Goal: Task Accomplishment & Management: Use online tool/utility

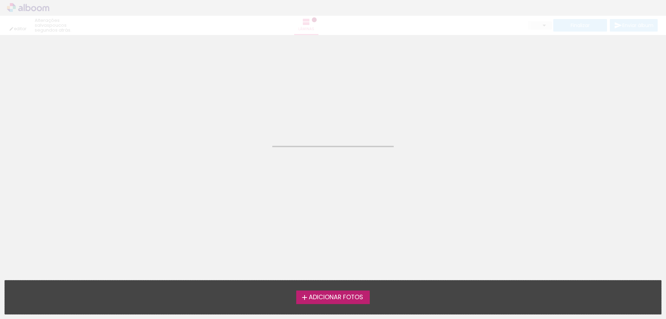
click at [309, 300] on span "Adicionar Fotos" at bounding box center [336, 297] width 54 height 6
click at [0, 0] on input "file" at bounding box center [0, 0] width 0 height 0
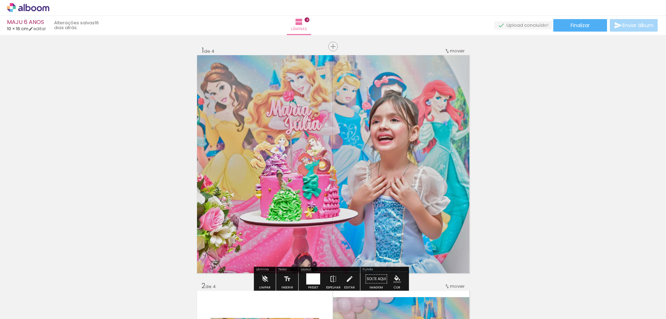
scroll to position [104, 0]
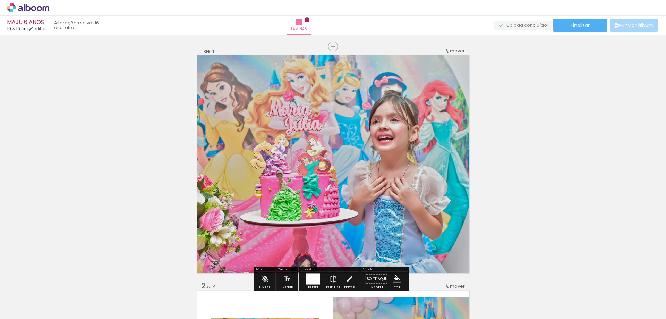
click at [382, 145] on quentale-photo at bounding box center [333, 164] width 272 height 218
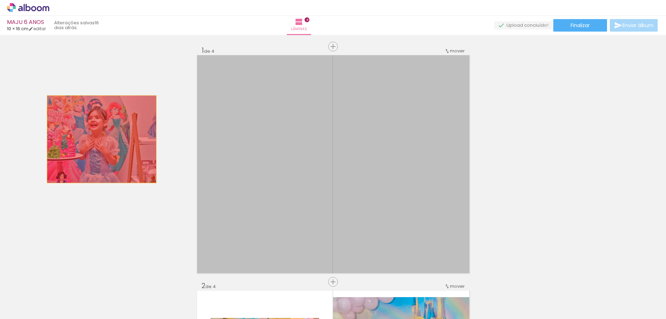
drag, startPoint x: 382, startPoint y: 145, endPoint x: 99, endPoint y: 139, distance: 283.6
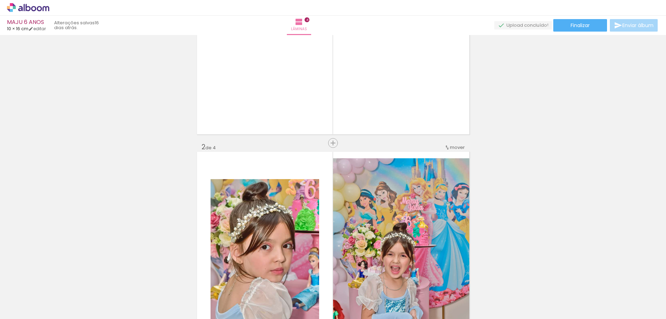
scroll to position [35, 0]
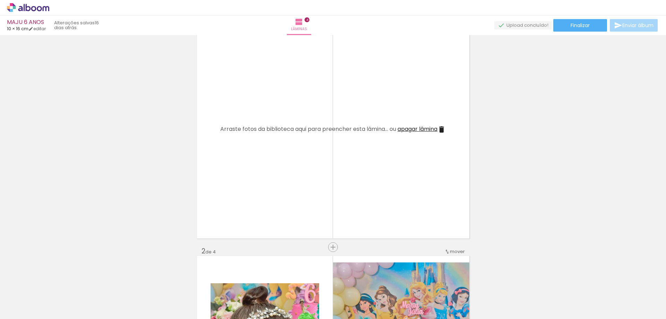
click at [439, 126] on iron-icon at bounding box center [441, 129] width 8 height 8
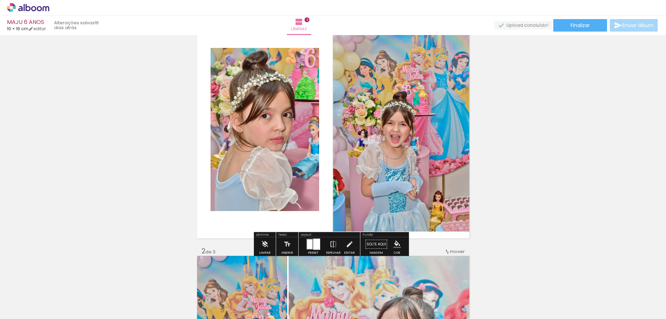
drag, startPoint x: 169, startPoint y: 120, endPoint x: 176, endPoint y: 124, distance: 8.6
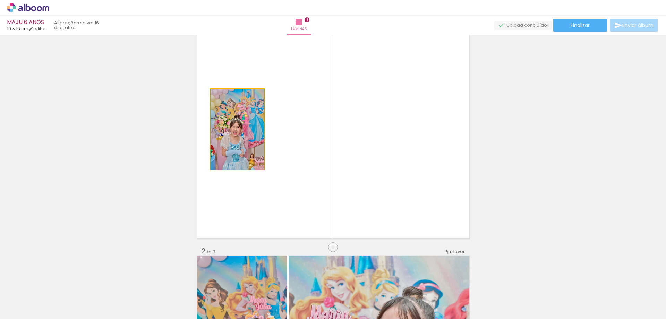
drag, startPoint x: 251, startPoint y: 127, endPoint x: 112, endPoint y: 122, distance: 139.1
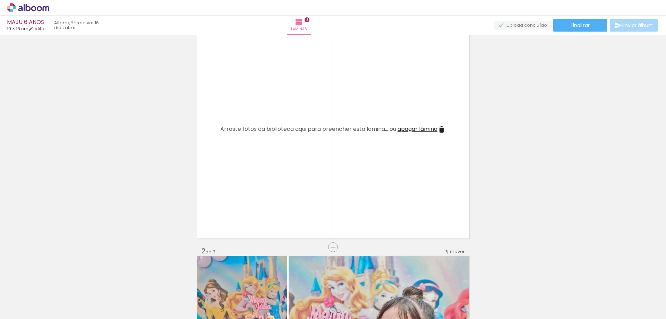
click at [439, 128] on iron-icon at bounding box center [441, 129] width 8 height 8
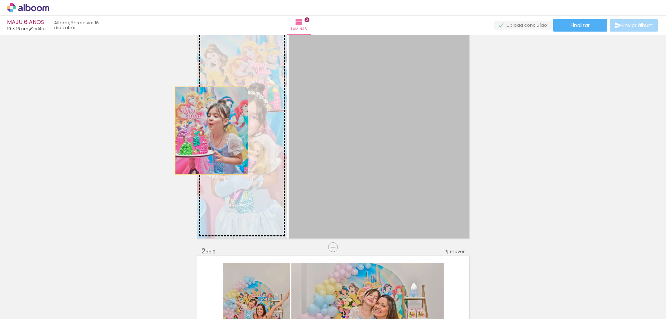
drag, startPoint x: 209, startPoint y: 130, endPoint x: 223, endPoint y: 133, distance: 14.6
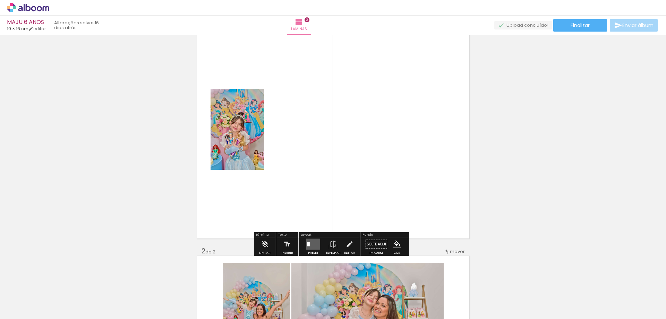
drag, startPoint x: 261, startPoint y: 136, endPoint x: 162, endPoint y: 136, distance: 99.5
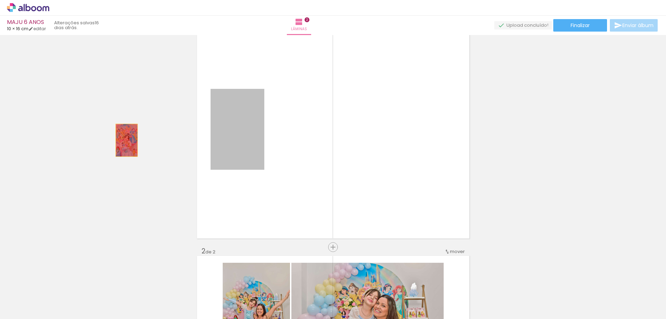
drag, startPoint x: 237, startPoint y: 142, endPoint x: 120, endPoint y: 141, distance: 117.5
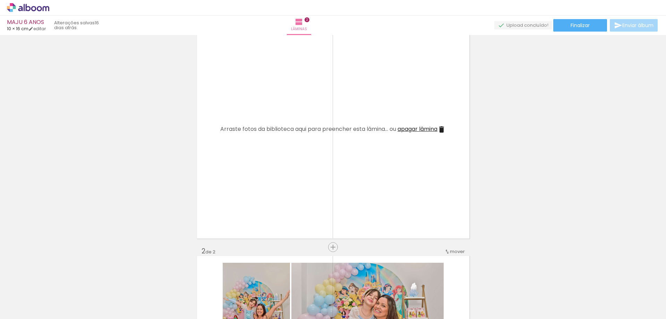
click at [442, 130] on iron-icon at bounding box center [441, 129] width 8 height 8
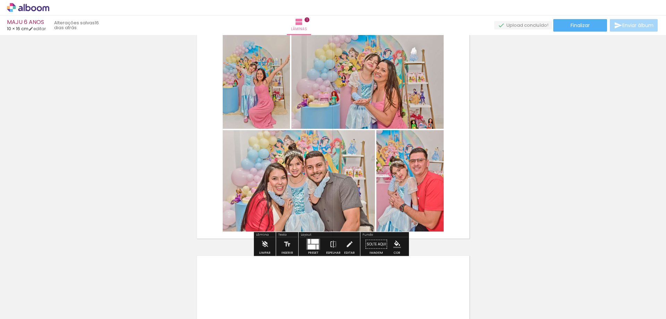
drag, startPoint x: 266, startPoint y: 109, endPoint x: 235, endPoint y: 117, distance: 31.9
click at [134, 113] on div "Inserir lâmina 1 de 1" at bounding box center [333, 238] width 666 height 470
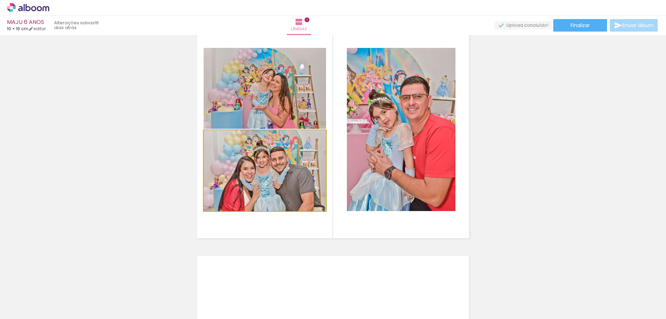
drag, startPoint x: 296, startPoint y: 158, endPoint x: 205, endPoint y: 144, distance: 92.2
click at [116, 153] on div "Inserir lâmina 1 de 1" at bounding box center [333, 238] width 666 height 470
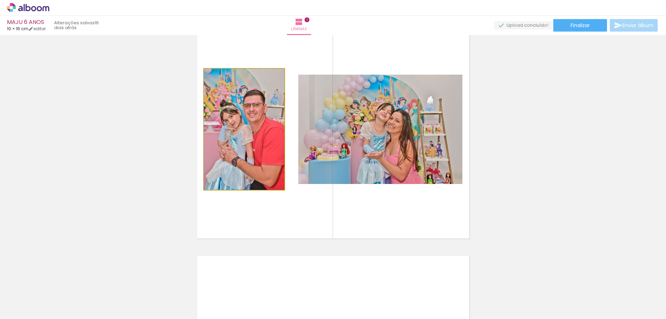
drag, startPoint x: 259, startPoint y: 136, endPoint x: 183, endPoint y: 144, distance: 76.3
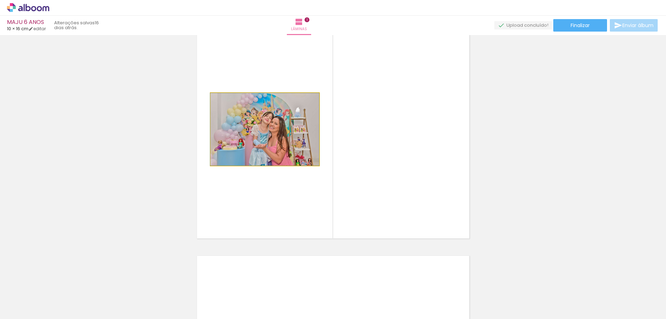
drag, startPoint x: 290, startPoint y: 145, endPoint x: 81, endPoint y: 147, distance: 208.7
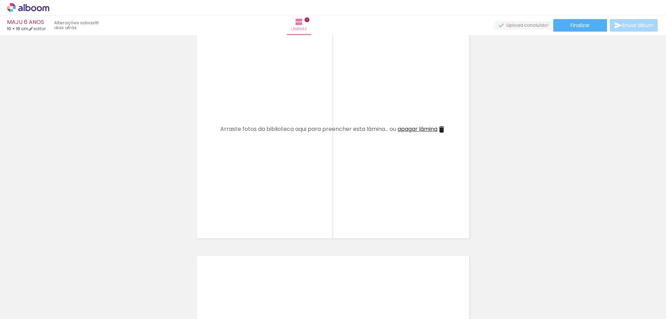
click at [438, 129] on iron-icon at bounding box center [441, 129] width 8 height 8
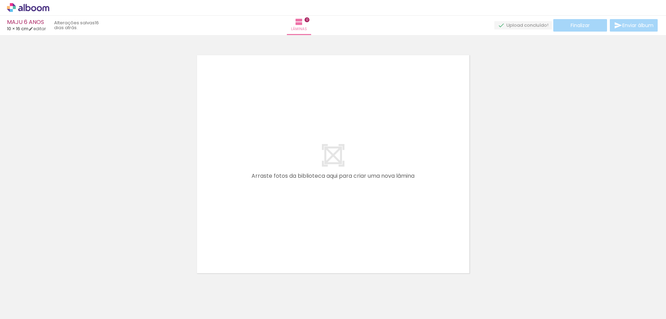
scroll to position [22, 0]
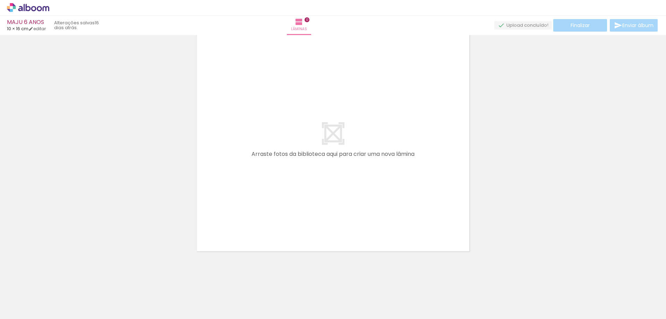
click at [58, 285] on paper-icon-button at bounding box center [54, 281] width 9 height 9
click at [57, 283] on iron-icon at bounding box center [54, 281] width 7 height 7
click at [57, 282] on iron-icon at bounding box center [54, 281] width 7 height 7
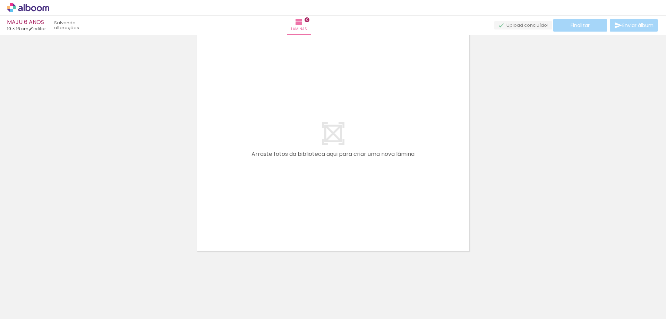
click at [57, 282] on iron-icon at bounding box center [54, 281] width 7 height 7
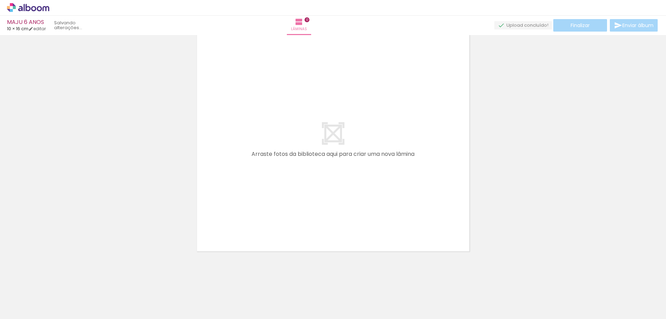
click at [57, 282] on iron-icon at bounding box center [54, 281] width 7 height 7
click at [0, 0] on div "Adicionar Fotos Solte suas fotos aqui..." at bounding box center [0, 0] width 0 height 0
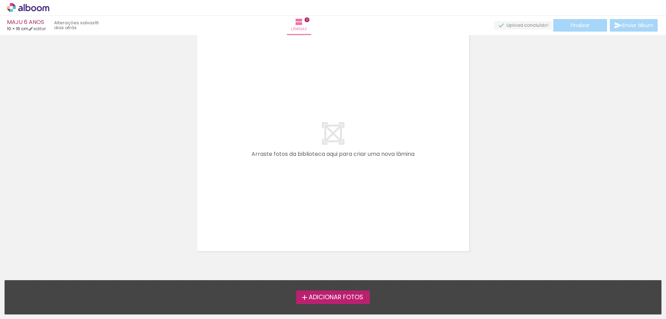
click at [308, 301] on label "Adicionar Fotos" at bounding box center [333, 296] width 74 height 13
click at [0, 0] on input "file" at bounding box center [0, 0] width 0 height 0
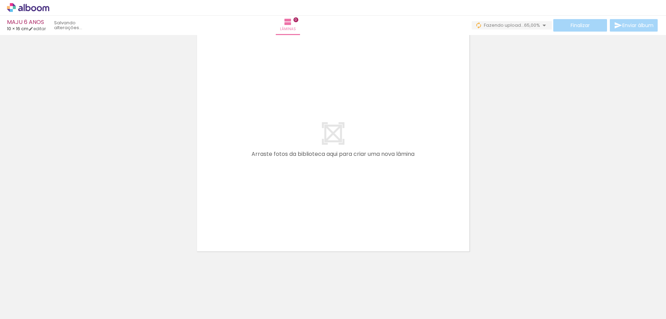
scroll to position [0, 170]
drag, startPoint x: 405, startPoint y: 305, endPoint x: 338, endPoint y: 199, distance: 124.8
click at [340, 205] on quentale-workspace at bounding box center [333, 159] width 666 height 319
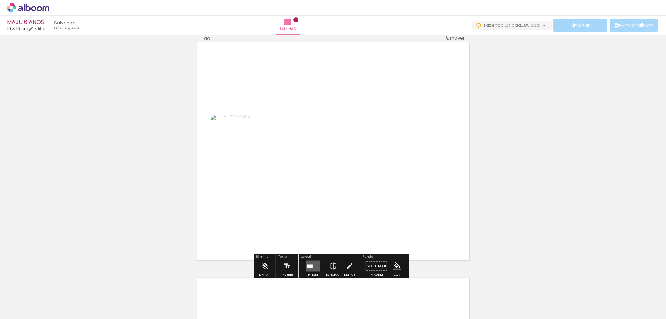
scroll to position [9, 0]
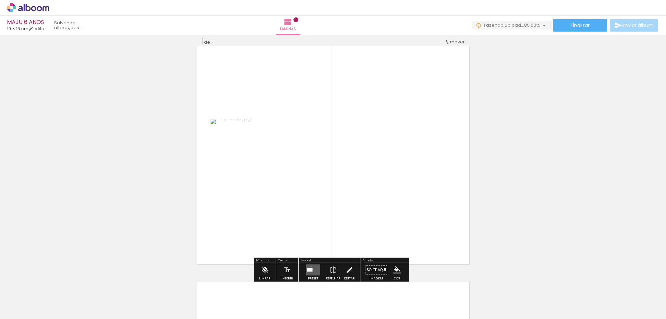
click at [309, 266] on quentale-layouter at bounding box center [313, 269] width 14 height 11
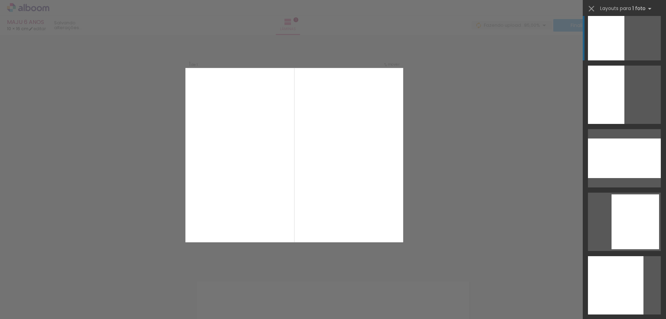
scroll to position [832, 0]
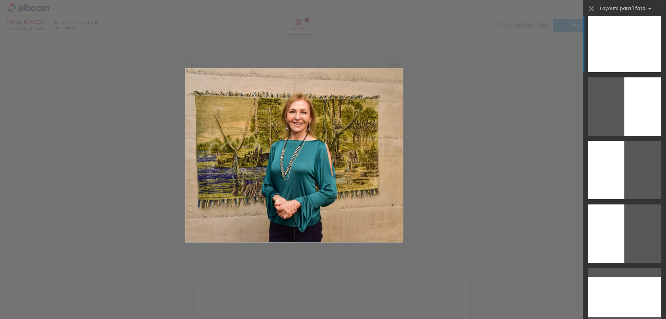
click at [608, 63] on div at bounding box center [624, 43] width 73 height 58
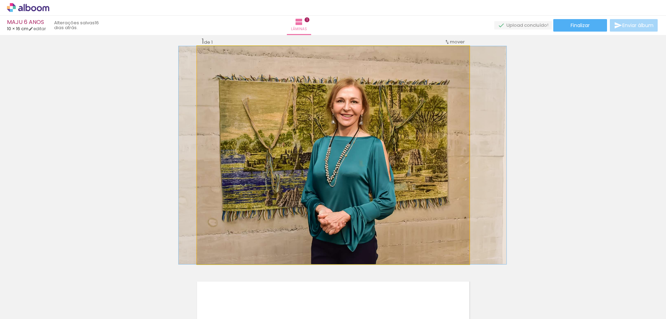
drag, startPoint x: 406, startPoint y: 147, endPoint x: 415, endPoint y: 144, distance: 9.8
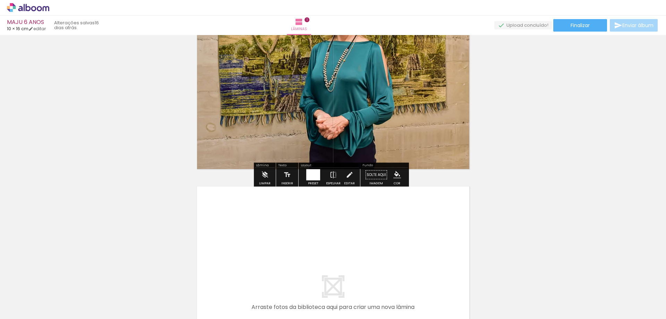
scroll to position [139, 0]
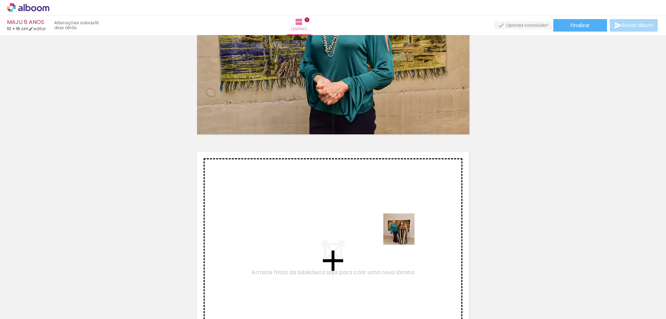
drag, startPoint x: 484, startPoint y: 304, endPoint x: 514, endPoint y: 280, distance: 38.9
click at [399, 227] on quentale-workspace at bounding box center [333, 159] width 666 height 319
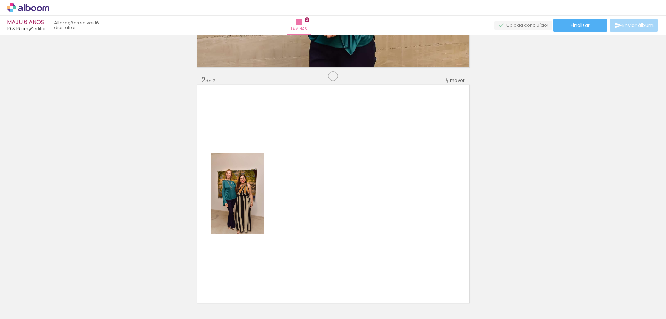
scroll to position [244, 0]
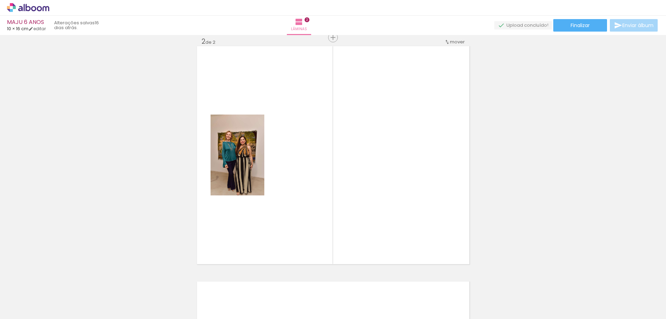
drag, startPoint x: 563, startPoint y: 295, endPoint x: 328, endPoint y: 202, distance: 252.9
click at [363, 187] on quentale-workspace at bounding box center [333, 159] width 666 height 319
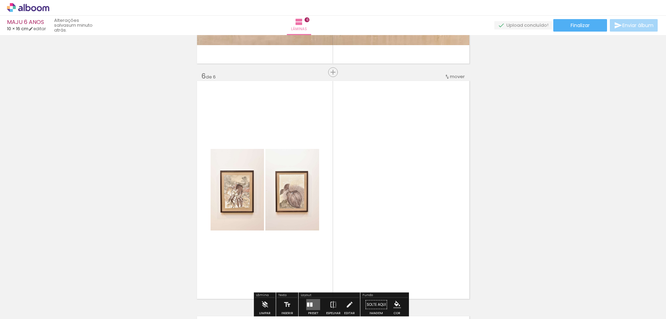
scroll to position [1184, 0]
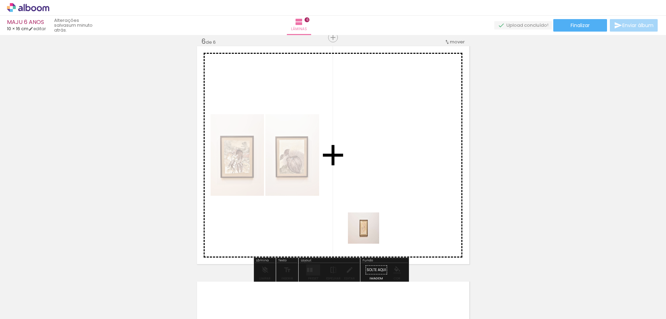
drag, startPoint x: 352, startPoint y: 301, endPoint x: 374, endPoint y: 215, distance: 88.7
click at [382, 191] on quentale-workspace at bounding box center [333, 159] width 666 height 319
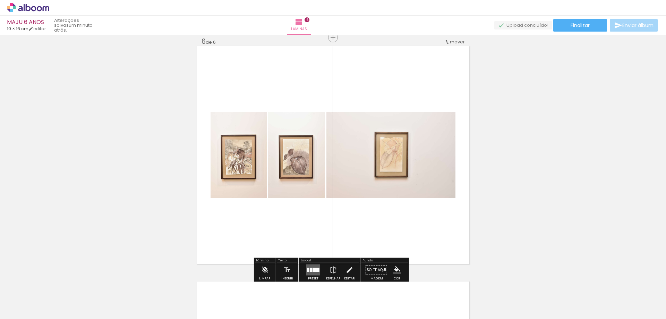
click at [314, 269] on div at bounding box center [316, 270] width 6 height 4
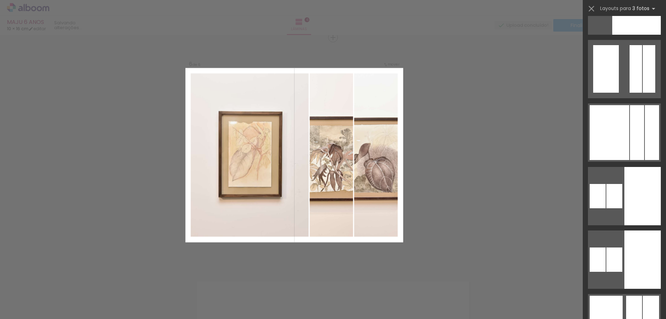
scroll to position [2496, 0]
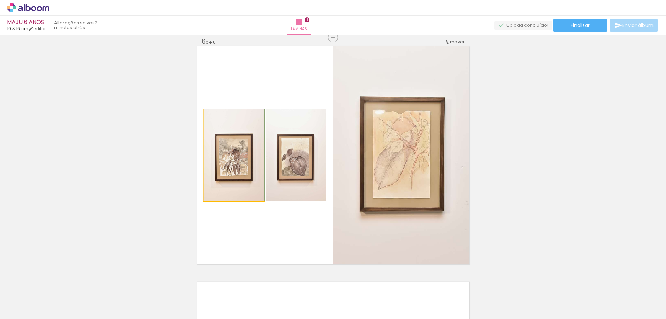
drag, startPoint x: 235, startPoint y: 167, endPoint x: 217, endPoint y: 164, distance: 18.6
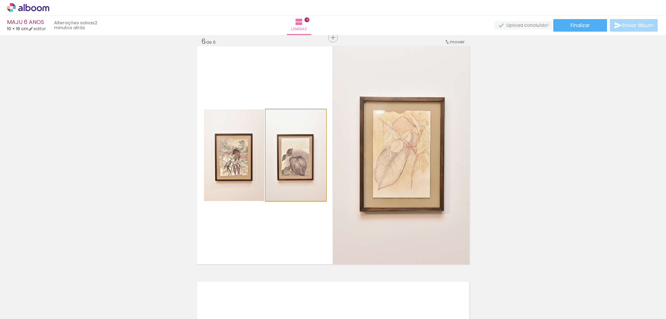
click at [300, 168] on quentale-photo at bounding box center [296, 155] width 60 height 92
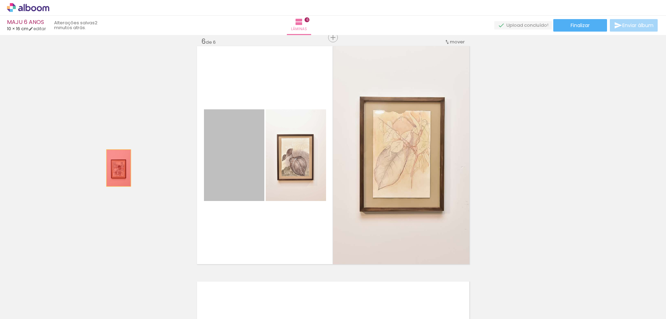
drag, startPoint x: 236, startPoint y: 166, endPoint x: 129, endPoint y: 171, distance: 107.6
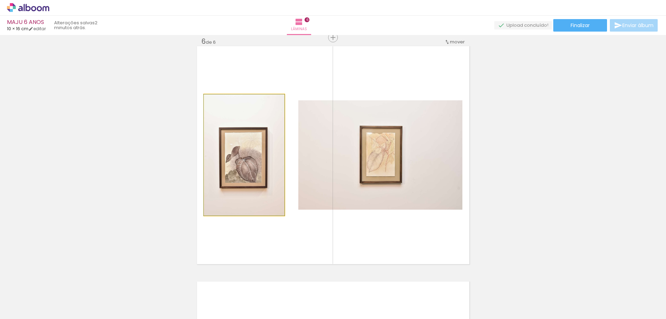
drag, startPoint x: 231, startPoint y: 171, endPoint x: 136, endPoint y: 192, distance: 97.1
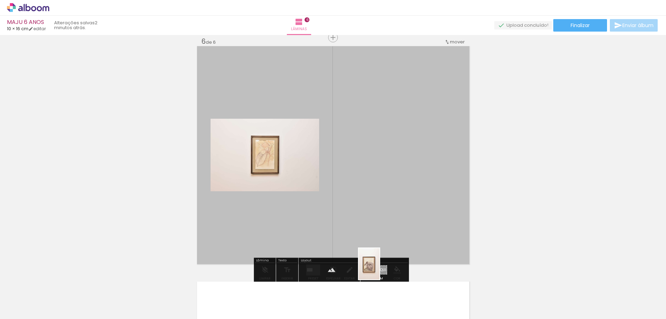
drag, startPoint x: 146, startPoint y: 300, endPoint x: 379, endPoint y: 269, distance: 235.7
click at [379, 269] on quentale-workspace at bounding box center [333, 159] width 666 height 319
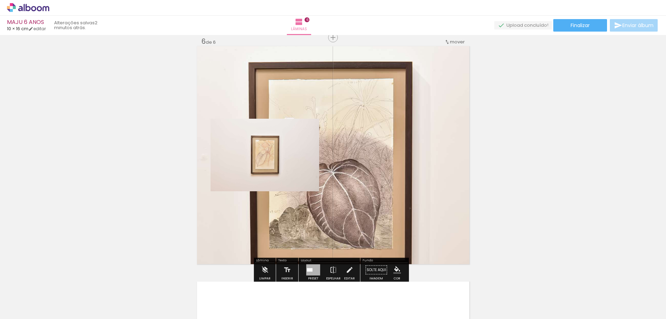
drag, startPoint x: 360, startPoint y: 211, endPoint x: 401, endPoint y: 205, distance: 41.3
click at [401, 205] on quentale-layouter at bounding box center [333, 155] width 272 height 218
click at [279, 163] on quentale-photo at bounding box center [264, 155] width 109 height 72
click at [311, 271] on div at bounding box center [313, 269] width 14 height 11
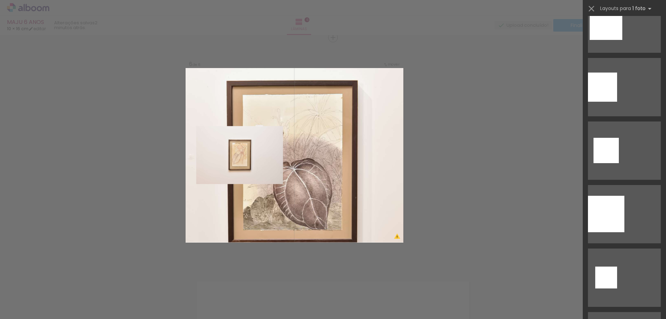
scroll to position [1880, 0]
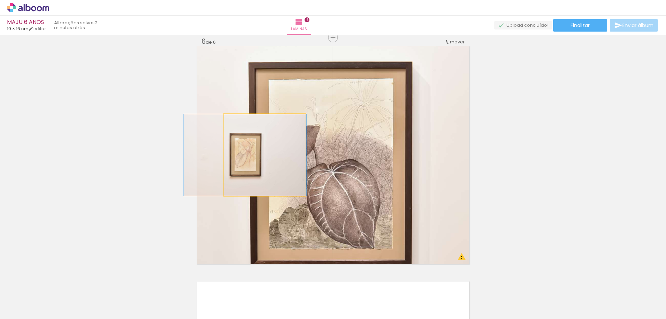
drag, startPoint x: 266, startPoint y: 173, endPoint x: 248, endPoint y: 169, distance: 18.8
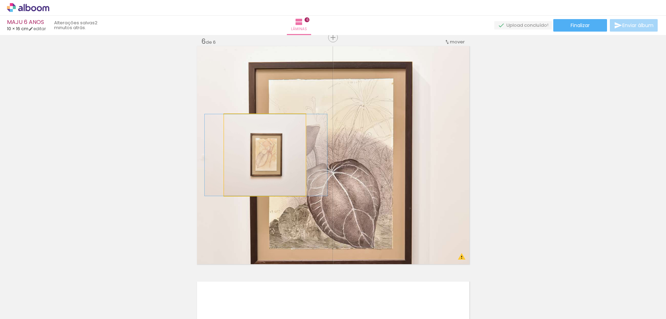
drag, startPoint x: 250, startPoint y: 160, endPoint x: 271, endPoint y: 160, distance: 21.1
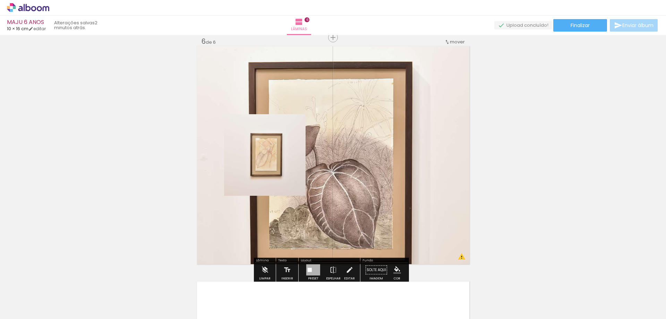
drag, startPoint x: 355, startPoint y: 201, endPoint x: 360, endPoint y: 199, distance: 5.2
click at [360, 199] on quentale-layouter at bounding box center [333, 155] width 272 height 218
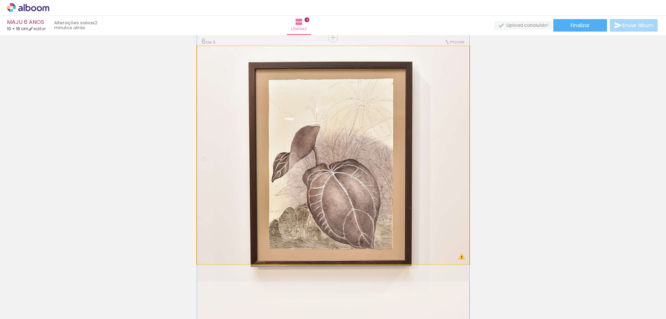
click at [365, 191] on quentale-photo at bounding box center [333, 155] width 272 height 218
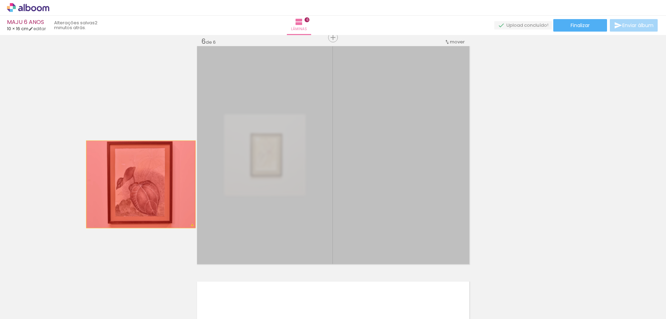
drag, startPoint x: 310, startPoint y: 199, endPoint x: 102, endPoint y: 182, distance: 208.7
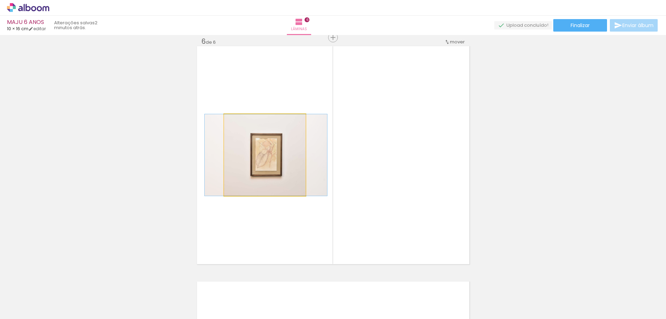
drag, startPoint x: 260, startPoint y: 160, endPoint x: 112, endPoint y: 174, distance: 148.7
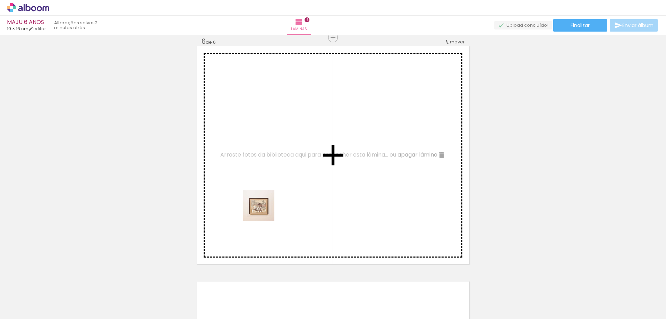
drag, startPoint x: 186, startPoint y: 298, endPoint x: 264, endPoint y: 210, distance: 116.9
click at [264, 210] on quentale-workspace at bounding box center [333, 159] width 666 height 319
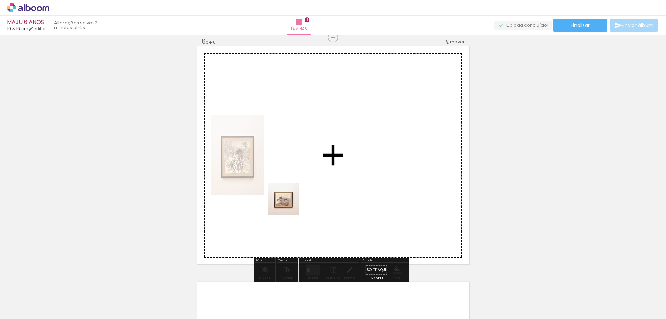
drag, startPoint x: 153, startPoint y: 293, endPoint x: 307, endPoint y: 238, distance: 163.5
click at [292, 203] on quentale-workspace at bounding box center [333, 159] width 666 height 319
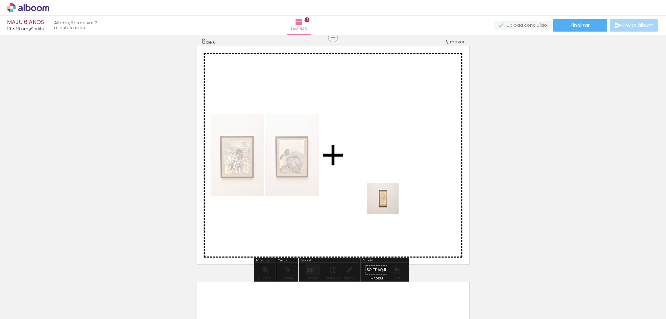
drag, startPoint x: 353, startPoint y: 279, endPoint x: 309, endPoint y: 167, distance: 119.8
click at [388, 203] on quentale-workspace at bounding box center [333, 159] width 666 height 319
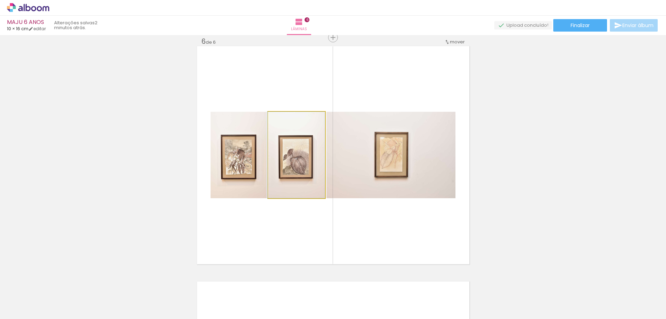
drag, startPoint x: 301, startPoint y: 174, endPoint x: 128, endPoint y: 167, distance: 172.8
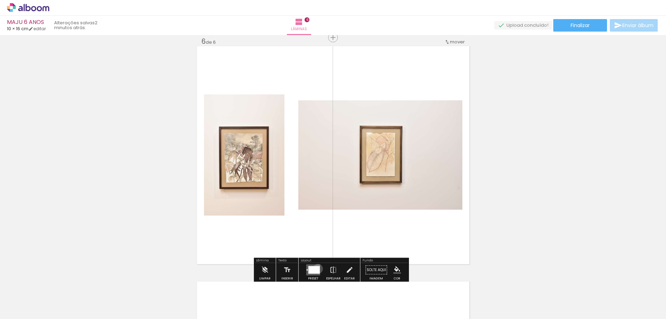
click at [316, 268] on div at bounding box center [313, 270] width 11 height 8
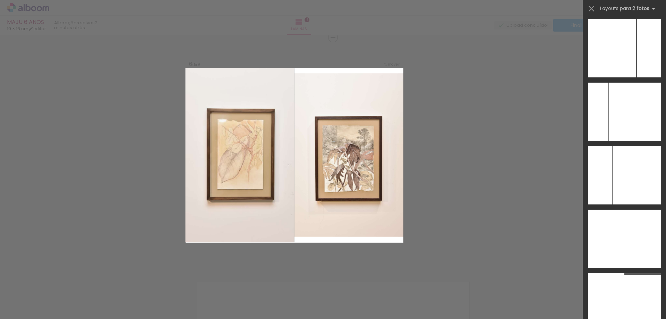
scroll to position [1283, 0]
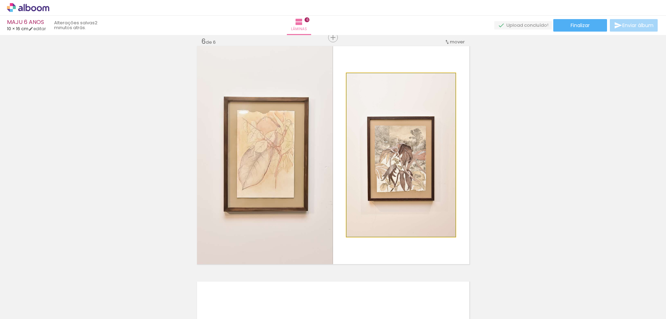
drag, startPoint x: 383, startPoint y: 182, endPoint x: 383, endPoint y: 177, distance: 4.2
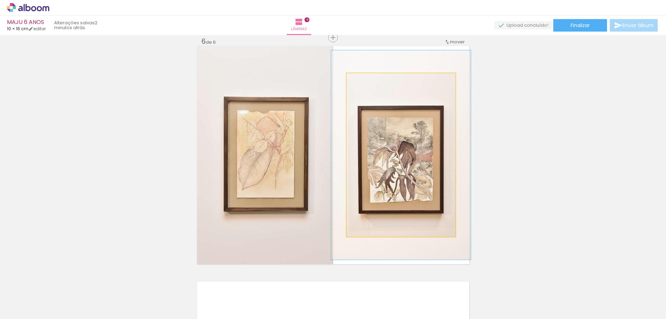
drag, startPoint x: 362, startPoint y: 82, endPoint x: 370, endPoint y: 82, distance: 8.0
type paper-slider "133"
click at [370, 82] on div at bounding box center [369, 80] width 11 height 11
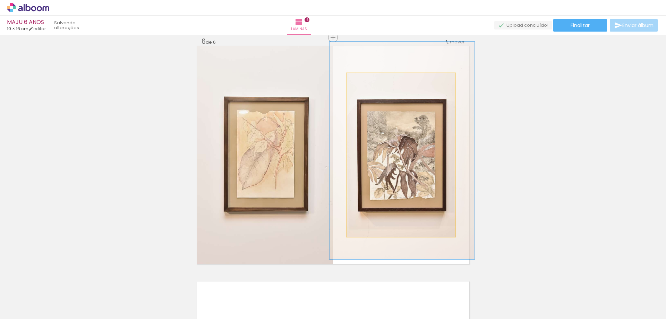
drag, startPoint x: 395, startPoint y: 134, endPoint x: 396, endPoint y: 130, distance: 4.6
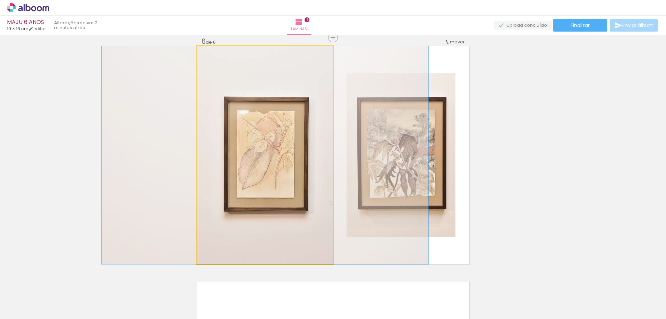
click at [280, 145] on quentale-photo at bounding box center [265, 155] width 136 height 218
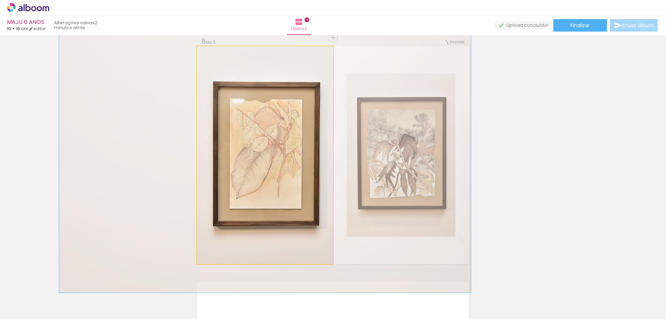
drag, startPoint x: 211, startPoint y: 55, endPoint x: 217, endPoint y: 55, distance: 6.2
type paper-slider "126"
click at [217, 55] on div at bounding box center [219, 53] width 6 height 6
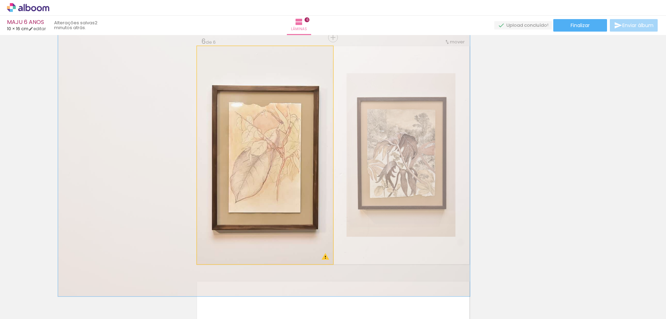
drag, startPoint x: 256, startPoint y: 149, endPoint x: 255, endPoint y: 153, distance: 4.0
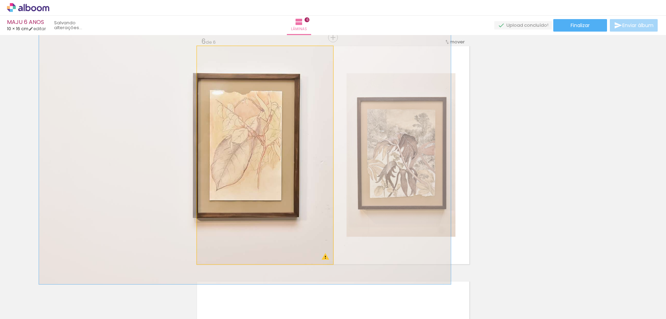
drag, startPoint x: 258, startPoint y: 157, endPoint x: 132, endPoint y: 156, distance: 125.5
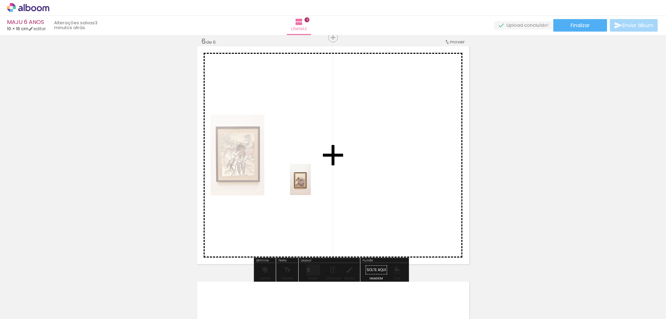
drag, startPoint x: 151, startPoint y: 300, endPoint x: 311, endPoint y: 184, distance: 196.9
click at [311, 184] on quentale-workspace at bounding box center [333, 159] width 666 height 319
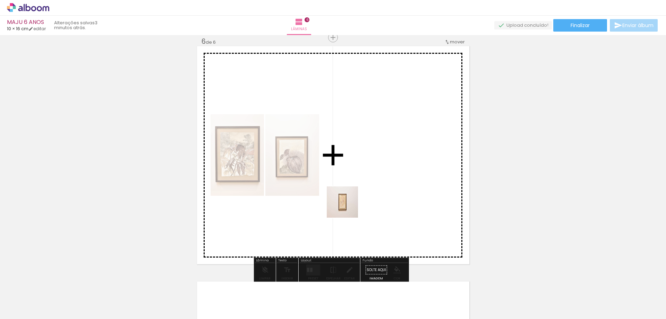
drag, startPoint x: 348, startPoint y: 300, endPoint x: 346, endPoint y: 205, distance: 95.0
click at [347, 204] on quentale-workspace at bounding box center [333, 159] width 666 height 319
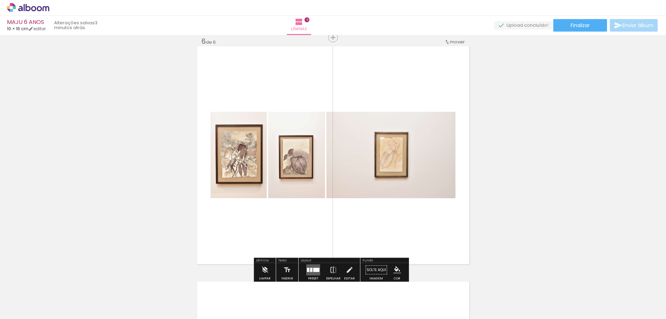
drag, startPoint x: 477, startPoint y: 156, endPoint x: 531, endPoint y: 162, distance: 54.3
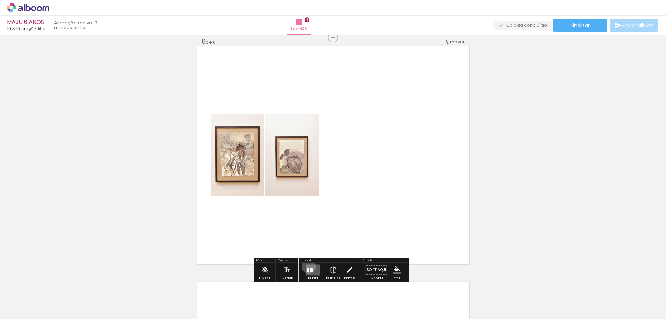
drag, startPoint x: 307, startPoint y: 266, endPoint x: 358, endPoint y: 248, distance: 54.1
click at [307, 266] on quentale-layouter at bounding box center [313, 269] width 14 height 11
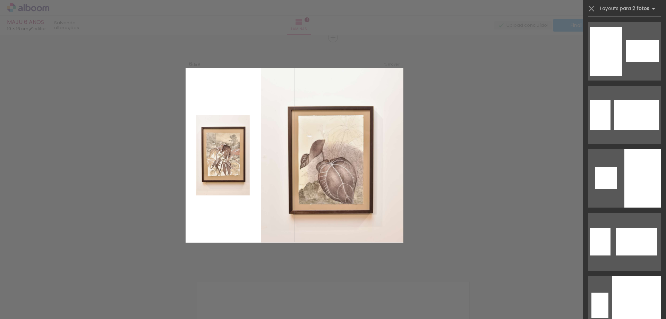
scroll to position [2739, 0]
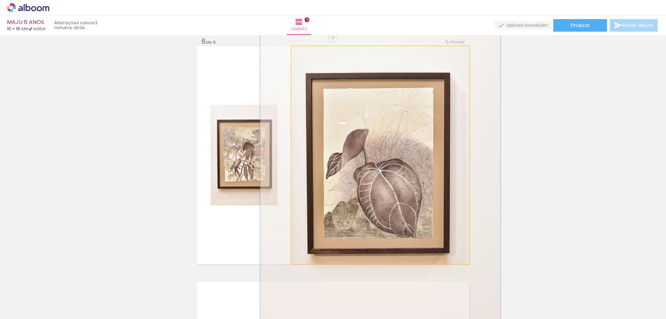
drag, startPoint x: 307, startPoint y: 55, endPoint x: 315, endPoint y: 52, distance: 8.7
click at [315, 52] on div at bounding box center [315, 53] width 11 height 11
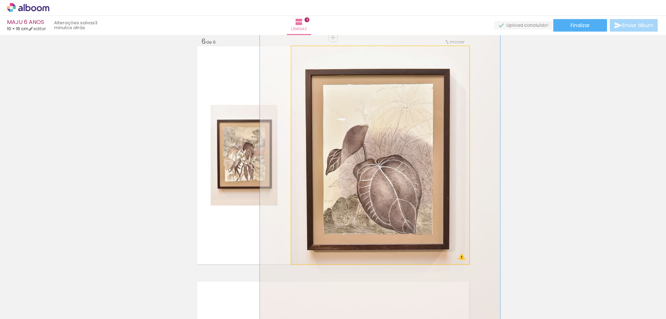
drag, startPoint x: 372, startPoint y: 131, endPoint x: 372, endPoint y: 128, distance: 3.8
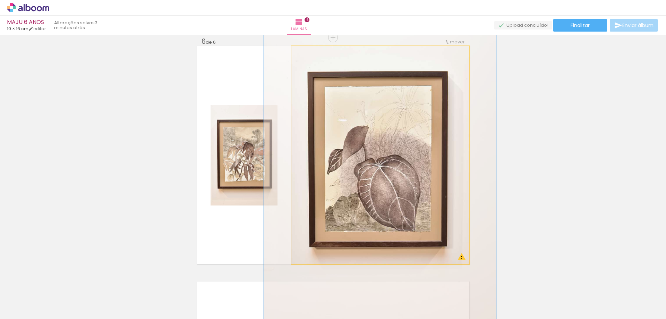
drag, startPoint x: 311, startPoint y: 54, endPoint x: 310, endPoint y: 59, distance: 4.3
click at [310, 59] on div at bounding box center [315, 53] width 11 height 11
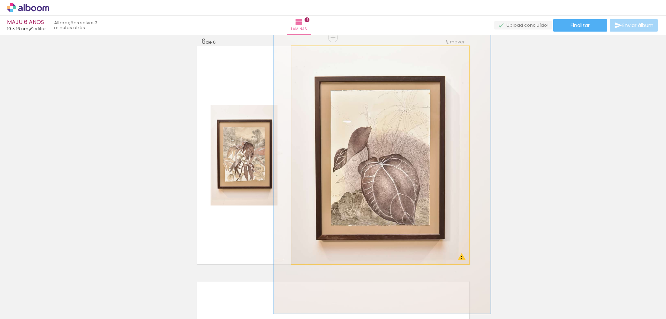
type paper-slider "122"
click at [310, 53] on div at bounding box center [313, 53] width 6 height 6
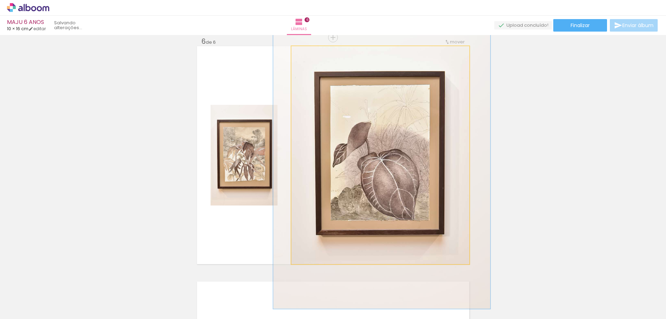
drag, startPoint x: 345, startPoint y: 112, endPoint x: 345, endPoint y: 107, distance: 4.9
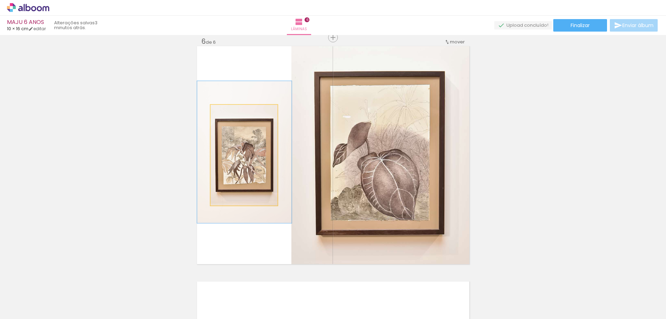
type paper-slider "141"
click at [234, 112] on div at bounding box center [237, 112] width 6 height 6
click at [245, 141] on quentale-photo at bounding box center [243, 155] width 67 height 101
click at [245, 139] on quentale-photo at bounding box center [243, 155] width 67 height 101
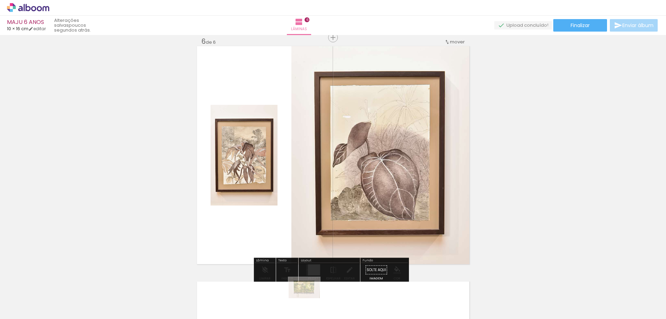
click at [309, 298] on div at bounding box center [302, 295] width 34 height 23
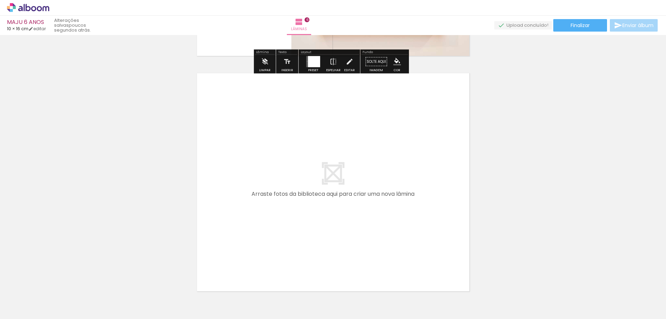
scroll to position [1432, 0]
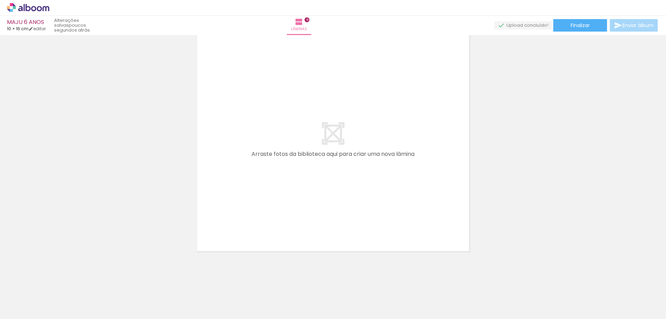
click at [20, 305] on span "Adicionar Fotos" at bounding box center [24, 309] width 21 height 8
click at [0, 0] on input "file" at bounding box center [0, 0] width 0 height 0
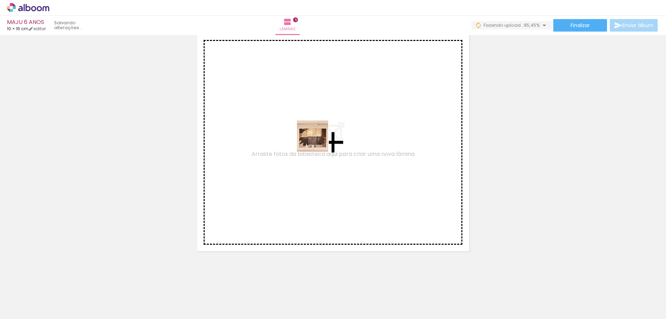
drag, startPoint x: 638, startPoint y: 302, endPoint x: 318, endPoint y: 141, distance: 358.7
click at [318, 141] on quentale-workspace at bounding box center [333, 159] width 666 height 319
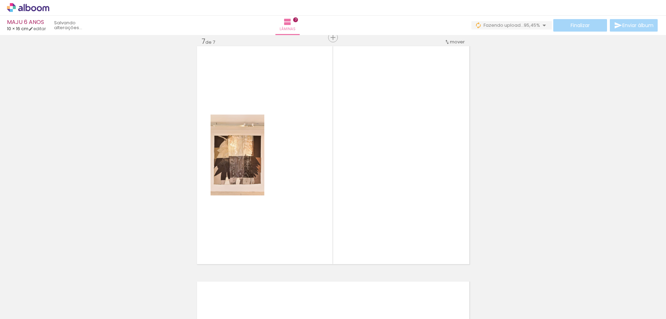
scroll to position [0, 0]
drag, startPoint x: 127, startPoint y: 291, endPoint x: 296, endPoint y: 234, distance: 178.8
click at [324, 216] on quentale-workspace at bounding box center [333, 159] width 666 height 319
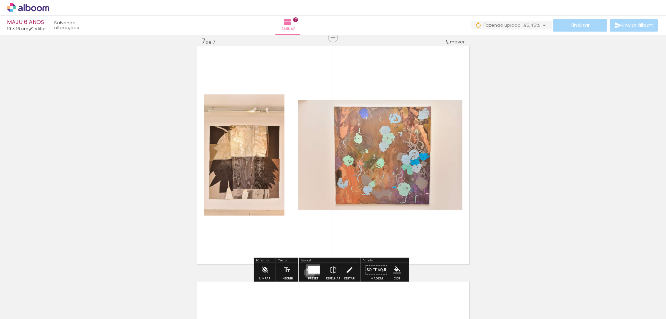
click at [308, 272] on div at bounding box center [313, 270] width 11 height 8
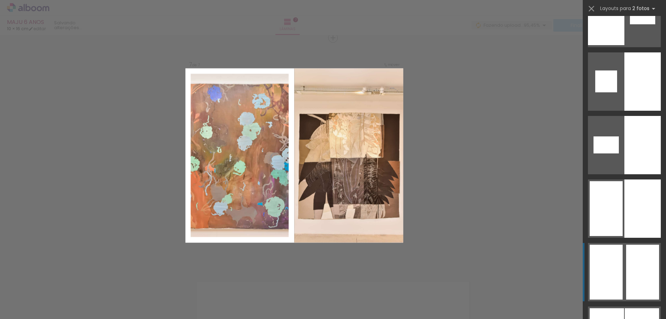
scroll to position [1976, 0]
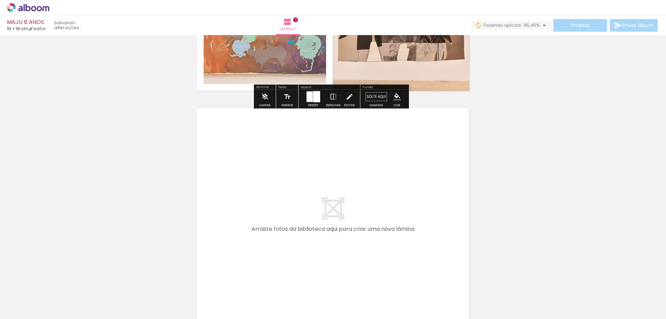
scroll to position [1384, 0]
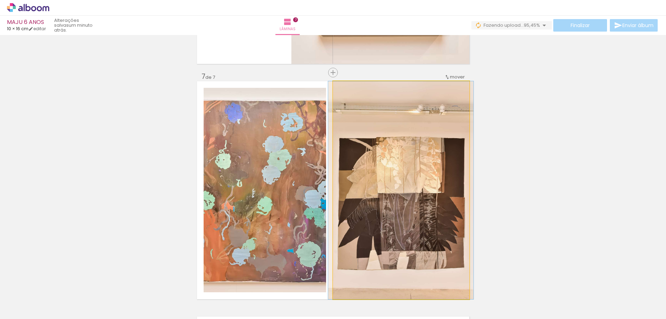
drag, startPoint x: 395, startPoint y: 190, endPoint x: 394, endPoint y: 181, distance: 8.7
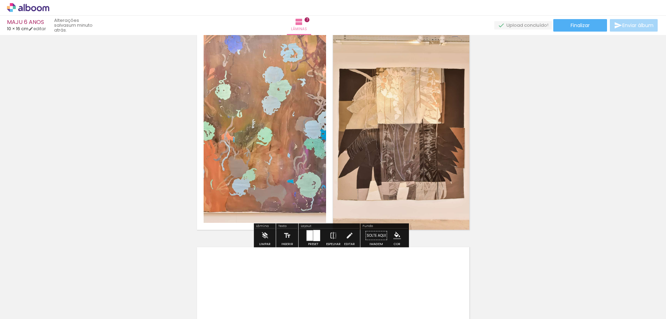
scroll to position [1419, 0]
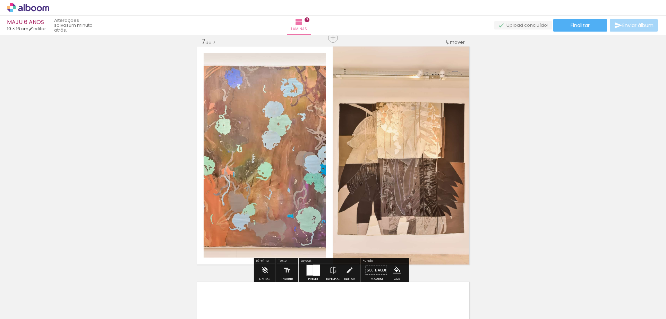
click at [311, 269] on div at bounding box center [309, 270] width 6 height 10
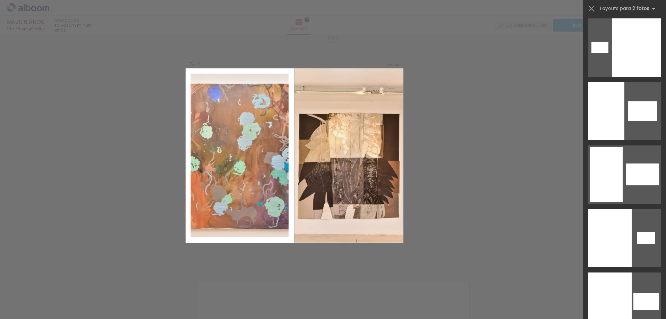
scroll to position [5508, 0]
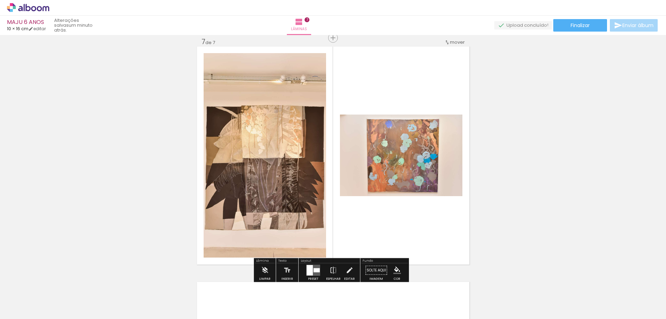
drag, startPoint x: 380, startPoint y: 147, endPoint x: 250, endPoint y: 154, distance: 129.5
click at [0, 0] on slot at bounding box center [0, 0] width 0 height 0
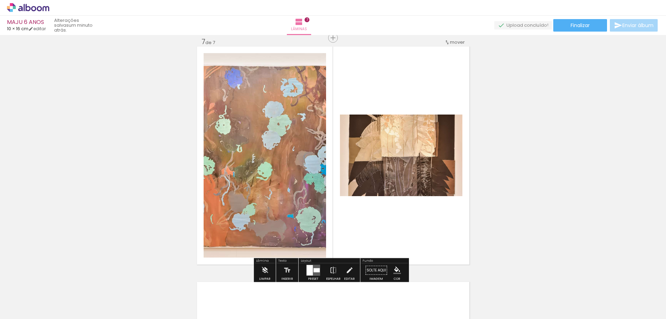
drag, startPoint x: 410, startPoint y: 160, endPoint x: 504, endPoint y: 151, distance: 95.0
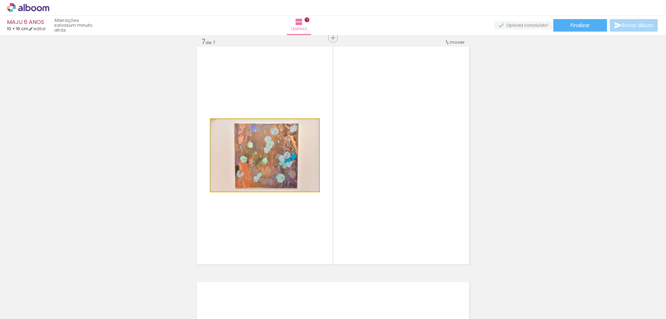
drag, startPoint x: 291, startPoint y: 161, endPoint x: 185, endPoint y: 158, distance: 106.5
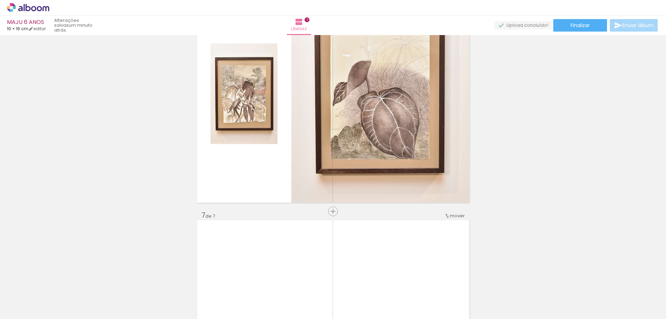
scroll to position [1349, 0]
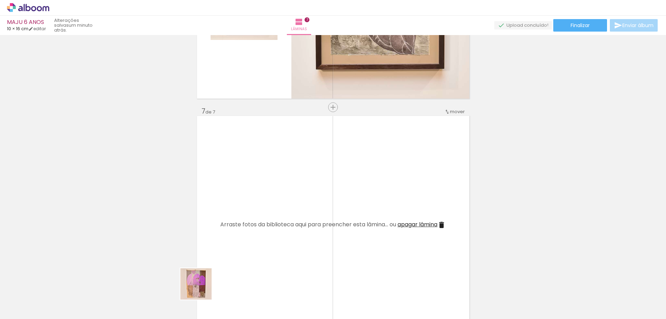
drag, startPoint x: 194, startPoint y: 297, endPoint x: 228, endPoint y: 233, distance: 73.2
click at [228, 233] on quentale-workspace at bounding box center [333, 159] width 666 height 319
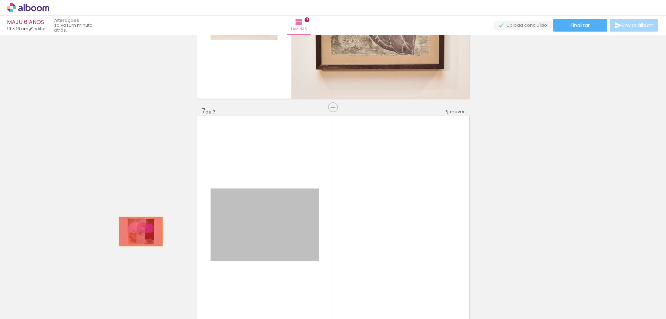
drag, startPoint x: 264, startPoint y: 241, endPoint x: 136, endPoint y: 231, distance: 128.6
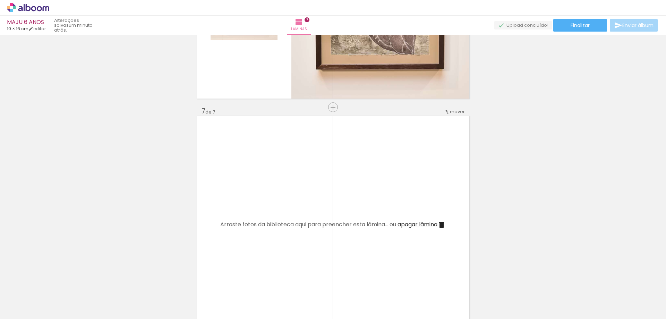
drag, startPoint x: 89, startPoint y: 295, endPoint x: 244, endPoint y: 237, distance: 165.0
click at [244, 237] on quentale-workspace at bounding box center [333, 159] width 666 height 319
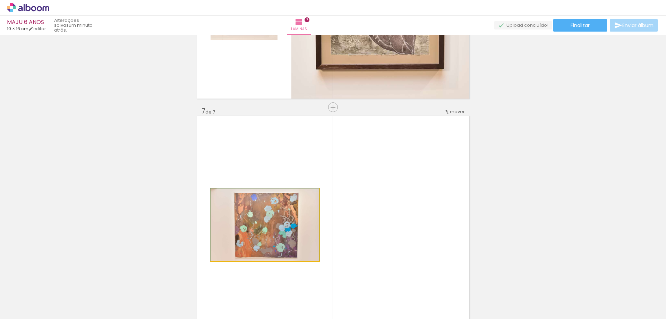
drag, startPoint x: 267, startPoint y: 247, endPoint x: 128, endPoint y: 240, distance: 139.5
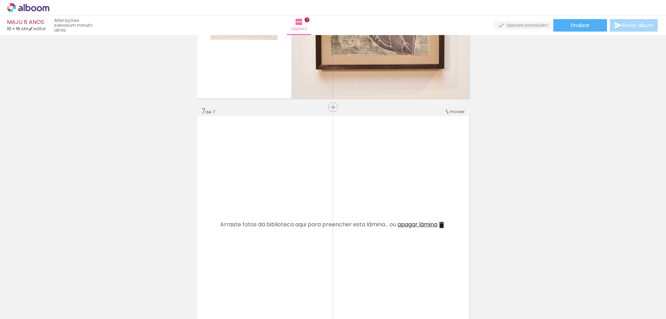
drag, startPoint x: 234, startPoint y: 262, endPoint x: 200, endPoint y: 258, distance: 34.2
click at [248, 245] on quentale-workspace at bounding box center [333, 159] width 666 height 319
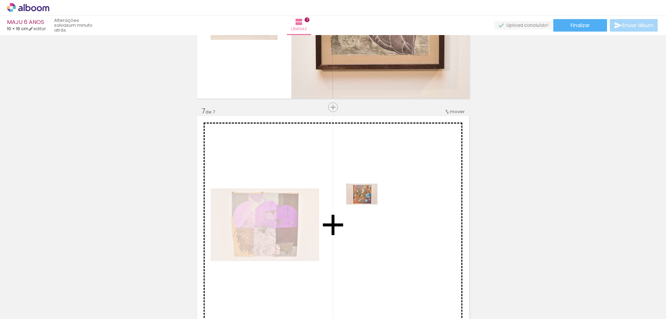
drag, startPoint x: 82, startPoint y: 298, endPoint x: 367, endPoint y: 204, distance: 299.6
click at [367, 204] on quentale-workspace at bounding box center [333, 159] width 666 height 319
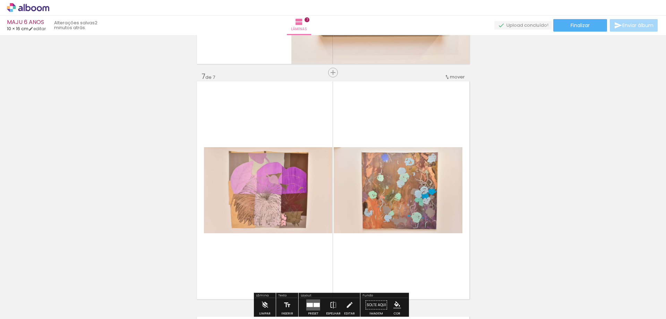
scroll to position [1419, 0]
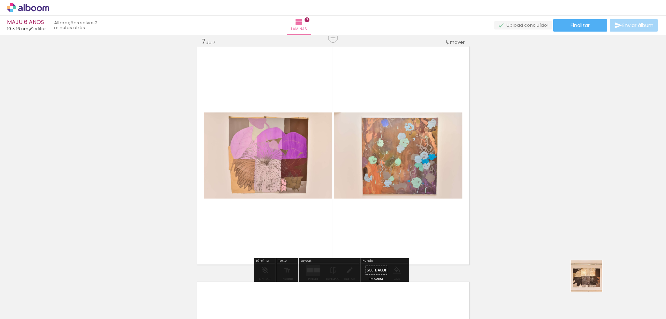
drag, startPoint x: 591, startPoint y: 281, endPoint x: 335, endPoint y: 219, distance: 263.4
click at [355, 222] on quentale-workspace at bounding box center [333, 159] width 666 height 319
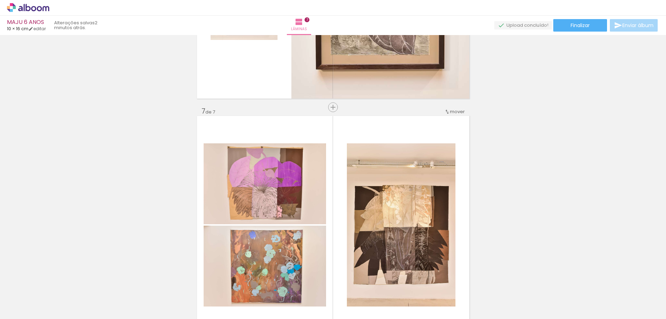
scroll to position [1453, 0]
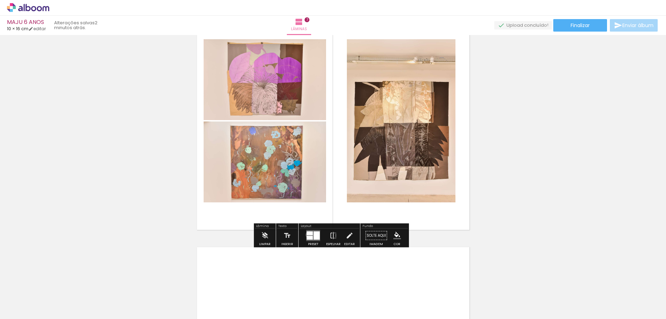
drag, startPoint x: 307, startPoint y: 234, endPoint x: 317, endPoint y: 235, distance: 9.4
click at [310, 235] on div at bounding box center [309, 233] width 6 height 4
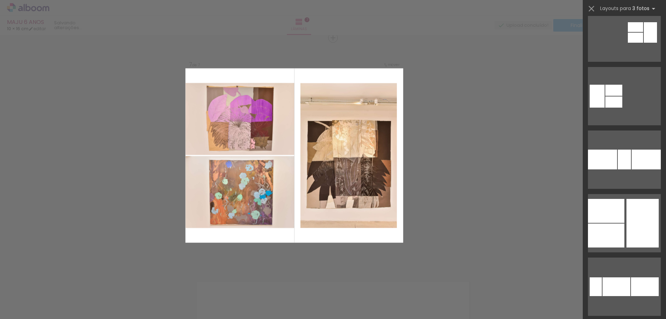
scroll to position [347, 0]
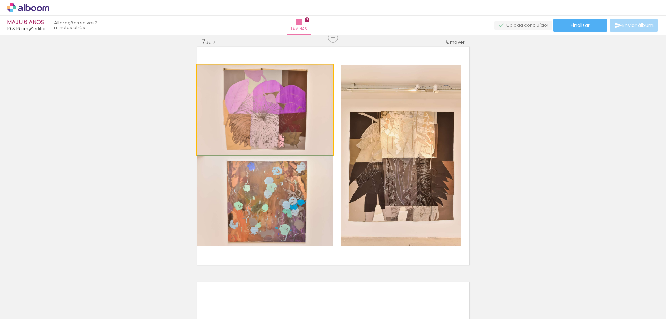
click at [252, 126] on quentale-photo at bounding box center [265, 110] width 136 height 90
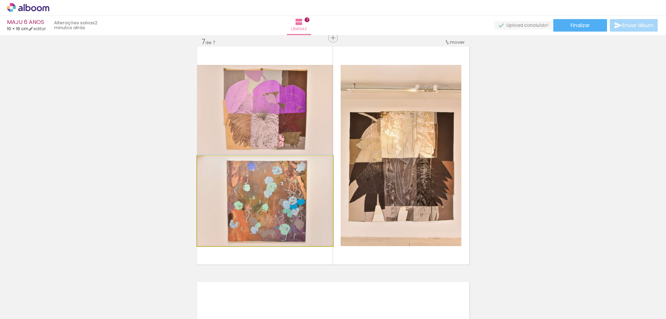
drag, startPoint x: 268, startPoint y: 194, endPoint x: 263, endPoint y: 190, distance: 6.5
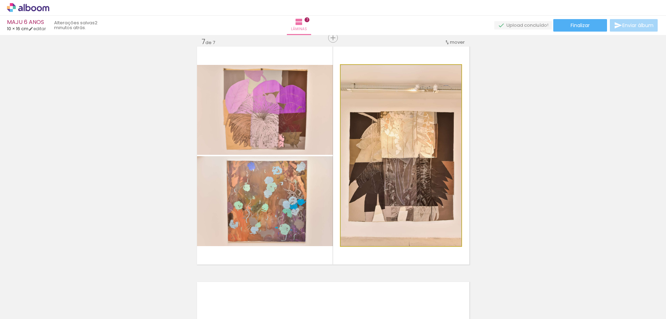
drag, startPoint x: 413, startPoint y: 179, endPoint x: 413, endPoint y: 176, distance: 3.5
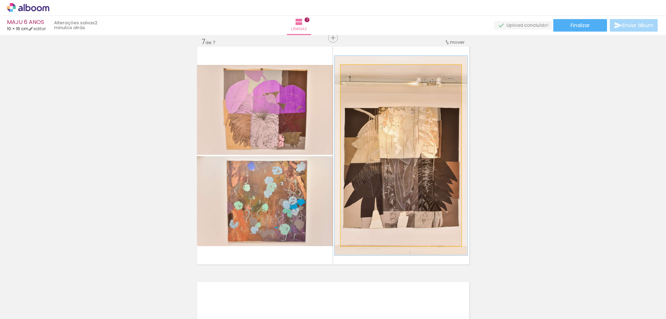
click at [356, 71] on div at bounding box center [359, 72] width 6 height 6
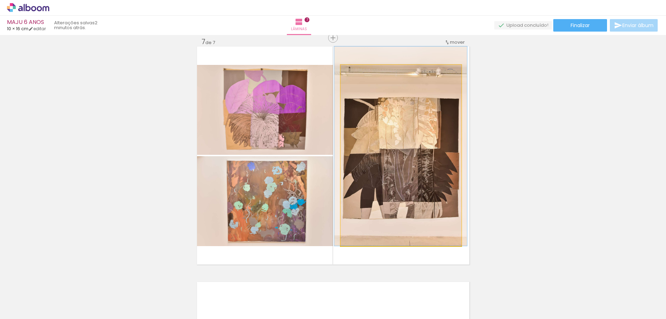
drag, startPoint x: 371, startPoint y: 121, endPoint x: 371, endPoint y: 106, distance: 15.3
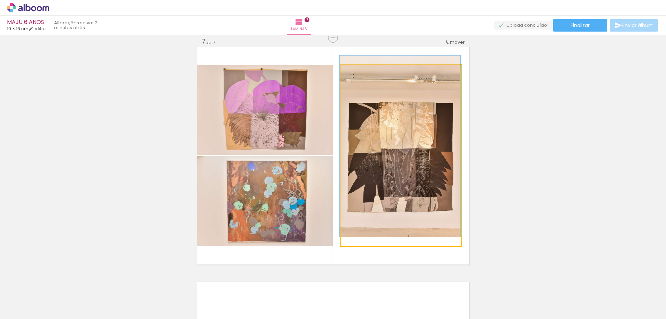
drag, startPoint x: 356, startPoint y: 73, endPoint x: 344, endPoint y: 69, distance: 12.0
click at [344, 69] on div at bounding box center [366, 72] width 48 height 10
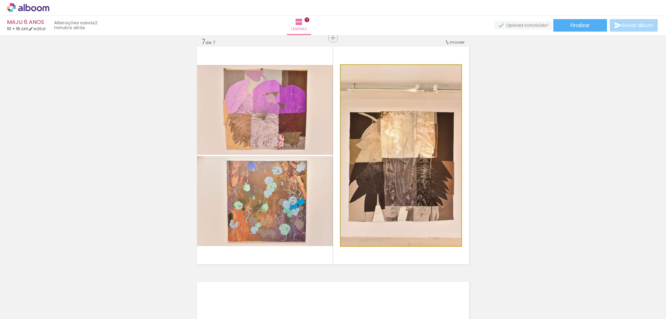
drag, startPoint x: 385, startPoint y: 150, endPoint x: 408, endPoint y: 143, distance: 23.5
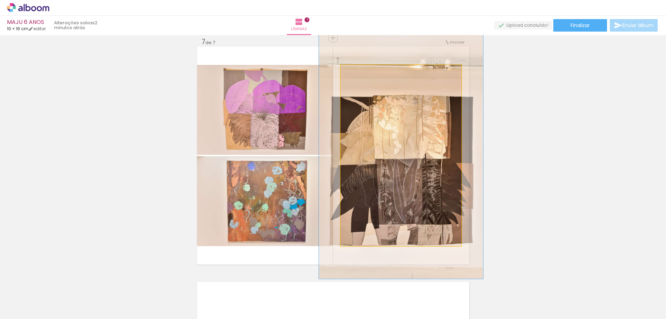
drag, startPoint x: 355, startPoint y: 72, endPoint x: 364, endPoint y: 72, distance: 8.7
click at [364, 72] on div at bounding box center [365, 72] width 6 height 6
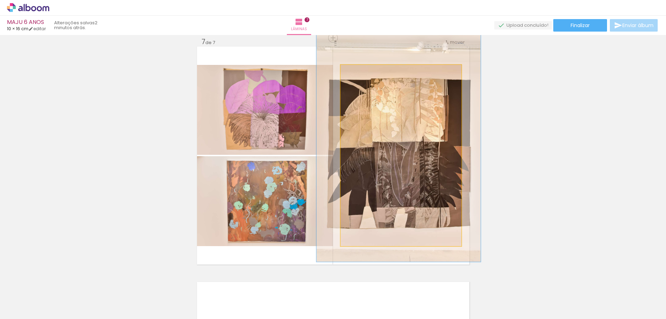
drag, startPoint x: 399, startPoint y: 134, endPoint x: 396, endPoint y: 119, distance: 15.2
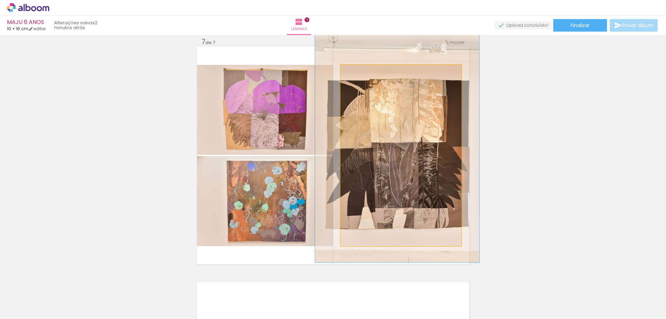
click at [421, 125] on quentale-photo at bounding box center [400, 155] width 121 height 181
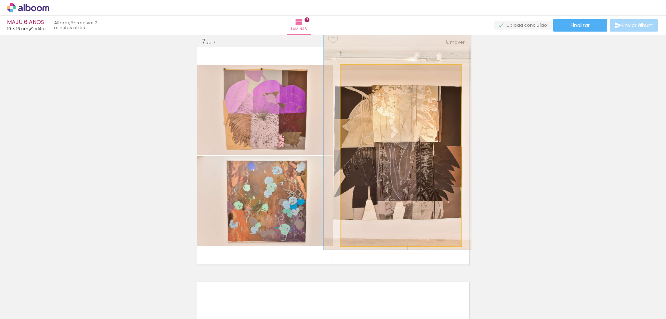
drag, startPoint x: 362, startPoint y: 71, endPoint x: 358, endPoint y: 72, distance: 4.1
type paper-slider "122"
click at [359, 72] on div at bounding box center [362, 72] width 6 height 6
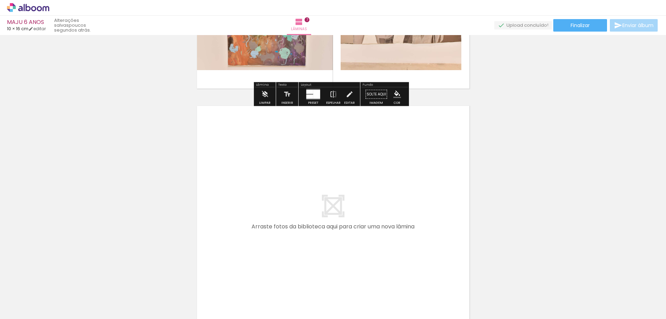
scroll to position [1664, 0]
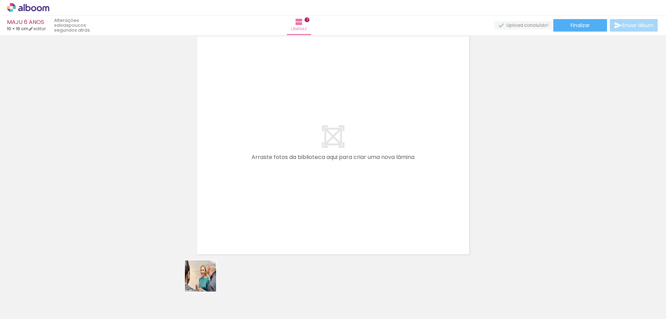
drag, startPoint x: 188, startPoint y: 294, endPoint x: 280, endPoint y: 203, distance: 128.9
click at [280, 203] on quentale-workspace at bounding box center [333, 159] width 666 height 319
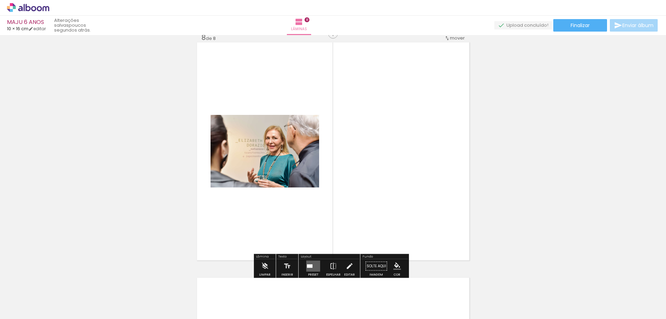
scroll to position [1654, 0]
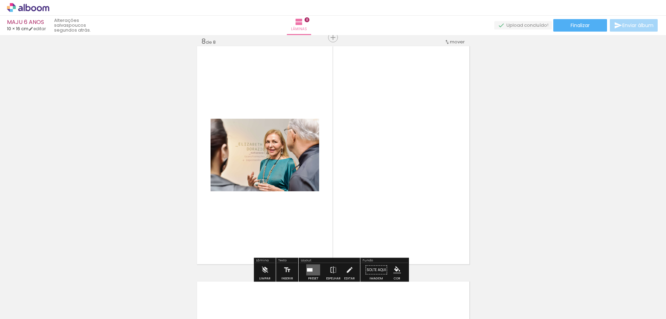
click at [309, 272] on quentale-layouter at bounding box center [313, 269] width 14 height 11
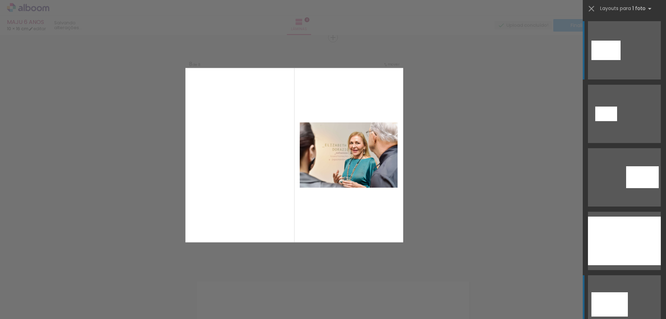
scroll to position [69, 0]
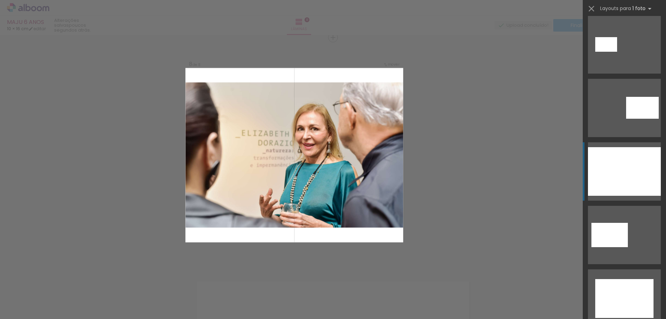
click at [615, 170] on div at bounding box center [624, 171] width 73 height 49
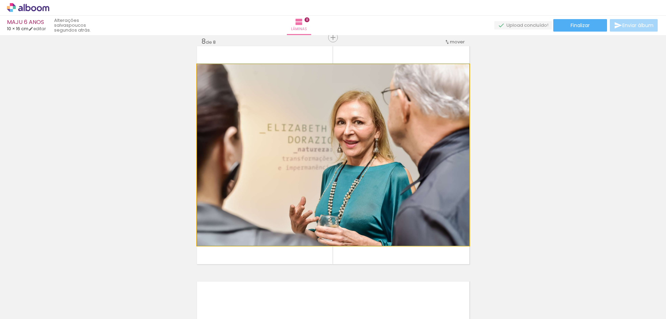
click at [388, 176] on quentale-photo at bounding box center [333, 154] width 272 height 181
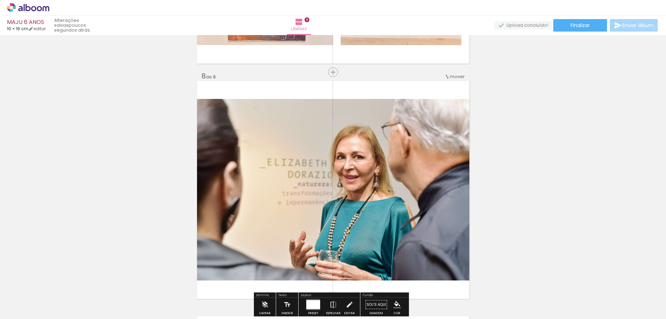
scroll to position [1689, 0]
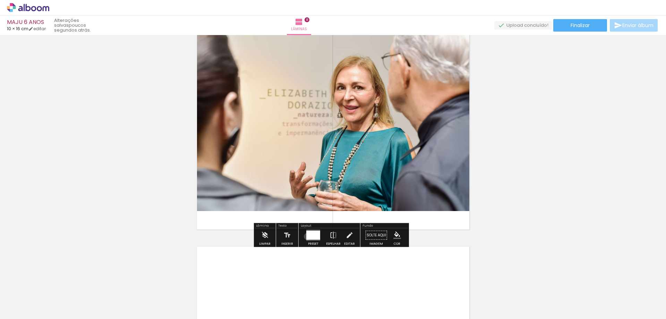
click at [306, 236] on div at bounding box center [313, 235] width 14 height 9
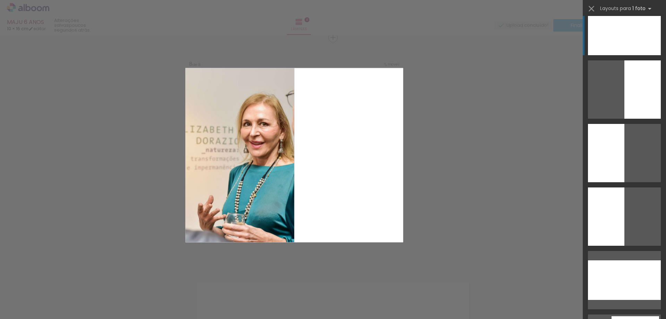
scroll to position [710, 0]
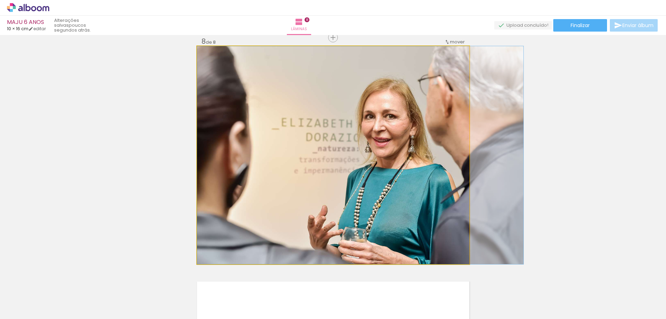
drag, startPoint x: 425, startPoint y: 166, endPoint x: 459, endPoint y: 169, distance: 33.7
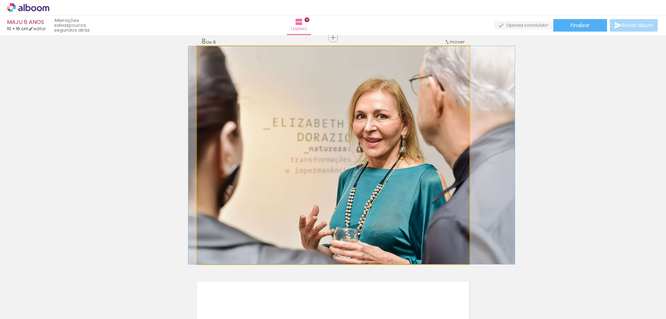
scroll to position [0, 248]
drag, startPoint x: 0, startPoint y: 0, endPoint x: 436, endPoint y: 175, distance: 469.8
click at [436, 175] on quentale-photo at bounding box center [333, 155] width 272 height 218
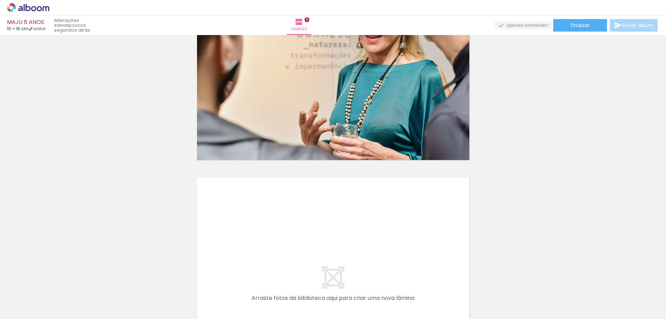
scroll to position [1793, 0]
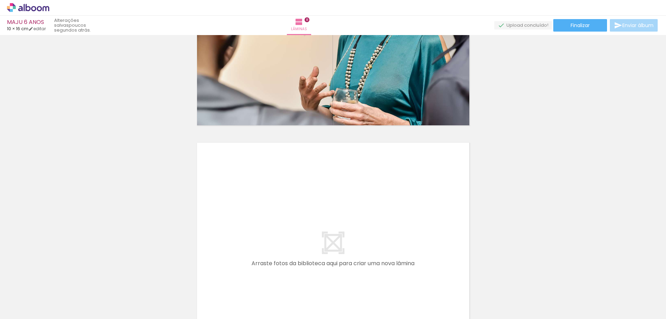
drag, startPoint x: 455, startPoint y: 294, endPoint x: 387, endPoint y: 207, distance: 109.6
click at [387, 207] on quentale-workspace at bounding box center [333, 159] width 666 height 319
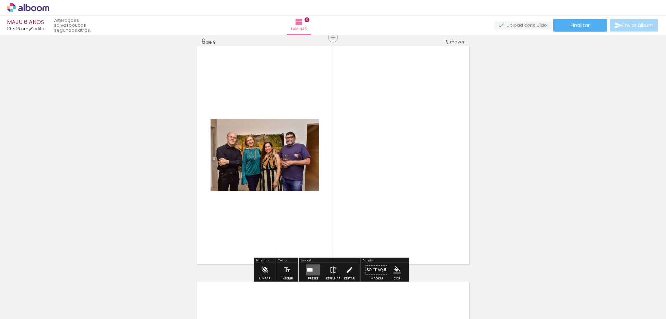
scroll to position [1924, 0]
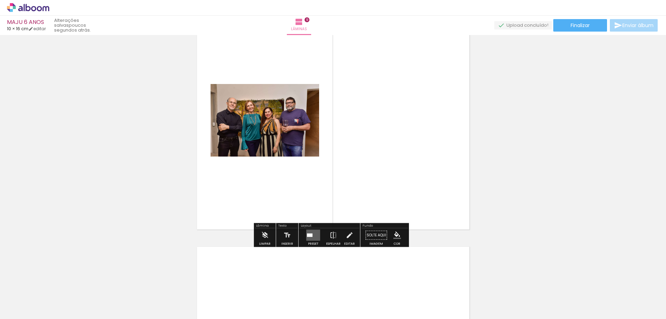
click at [311, 234] on div at bounding box center [310, 234] width 6 height 3
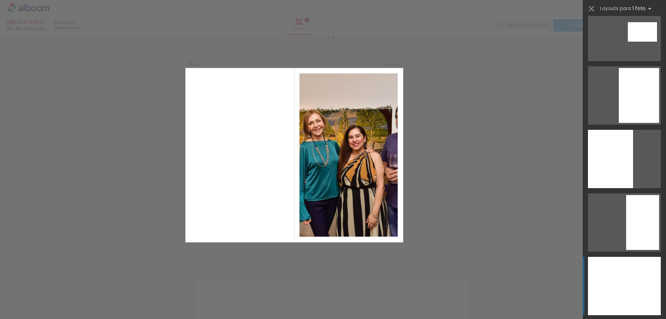
scroll to position [624, 0]
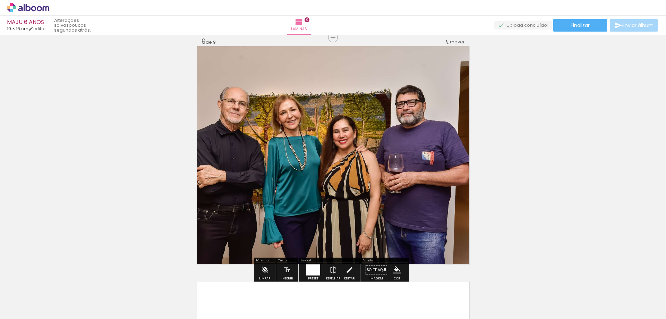
drag, startPoint x: 303, startPoint y: 267, endPoint x: 348, endPoint y: 266, distance: 45.1
click at [304, 266] on div at bounding box center [313, 270] width 19 height 14
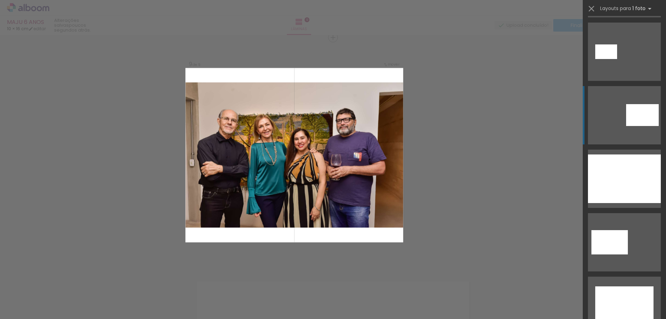
scroll to position [0, 0]
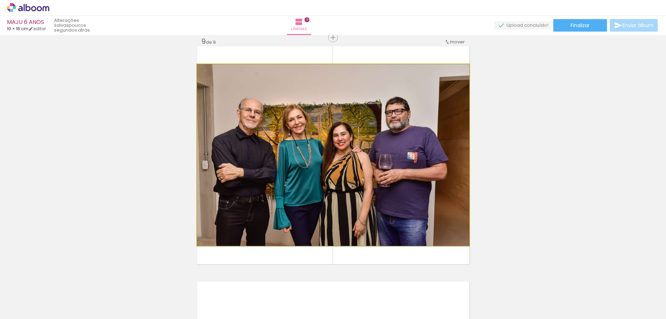
drag, startPoint x: 347, startPoint y: 190, endPoint x: 357, endPoint y: 191, distance: 10.1
drag, startPoint x: 368, startPoint y: 189, endPoint x: 376, endPoint y: 187, distance: 8.9
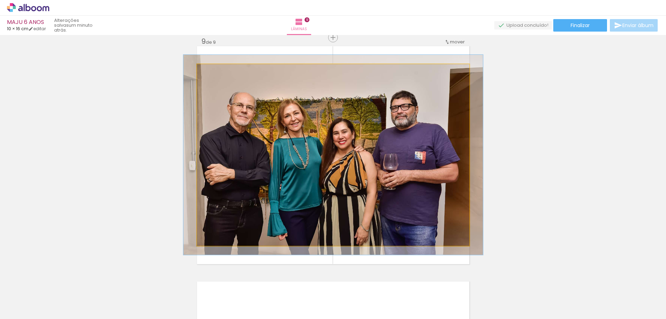
type paper-slider "110"
click at [213, 70] on div at bounding box center [215, 71] width 11 height 11
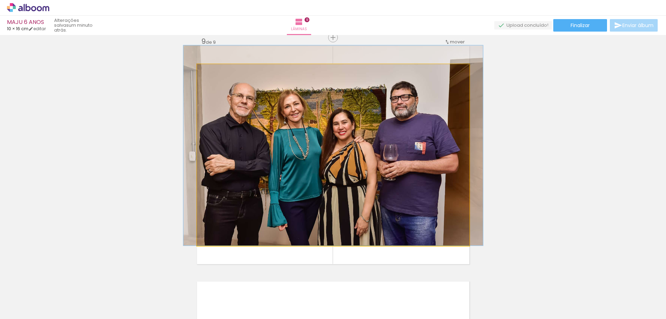
drag, startPoint x: 260, startPoint y: 122, endPoint x: 258, endPoint y: 103, distance: 19.5
click at [212, 72] on div at bounding box center [215, 71] width 6 height 6
click at [212, 71] on div at bounding box center [215, 71] width 6 height 6
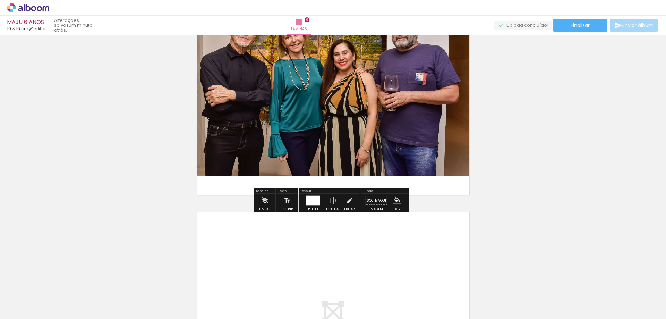
scroll to position [2028, 0]
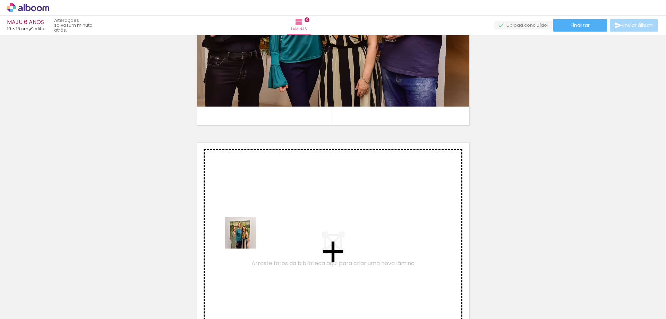
drag, startPoint x: 219, startPoint y: 289, endPoint x: 258, endPoint y: 225, distance: 74.4
click at [258, 225] on quentale-workspace at bounding box center [333, 159] width 666 height 319
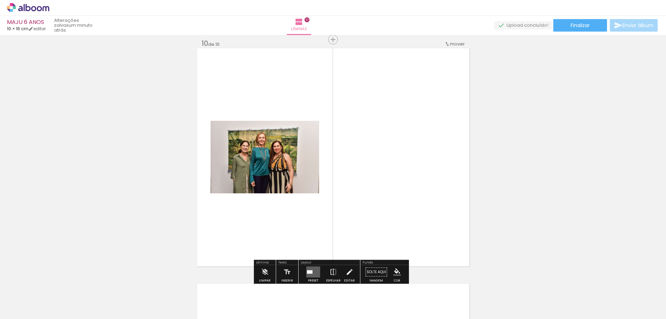
scroll to position [2124, 0]
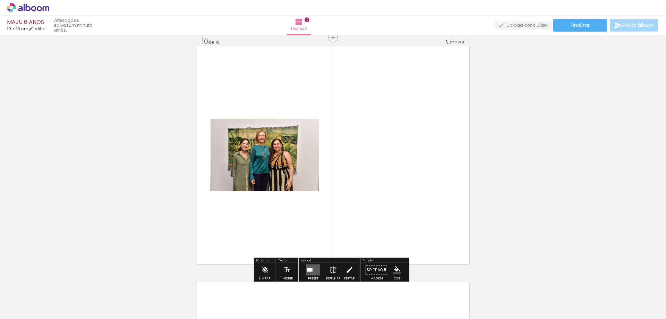
drag, startPoint x: 245, startPoint y: 170, endPoint x: 158, endPoint y: 233, distance: 107.1
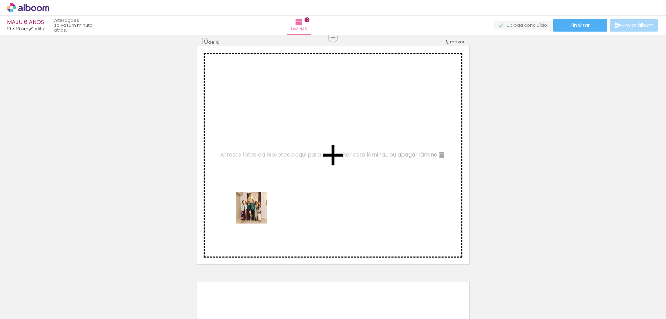
drag, startPoint x: 251, startPoint y: 264, endPoint x: 278, endPoint y: 210, distance: 60.6
click at [264, 193] on quentale-workspace at bounding box center [333, 159] width 666 height 319
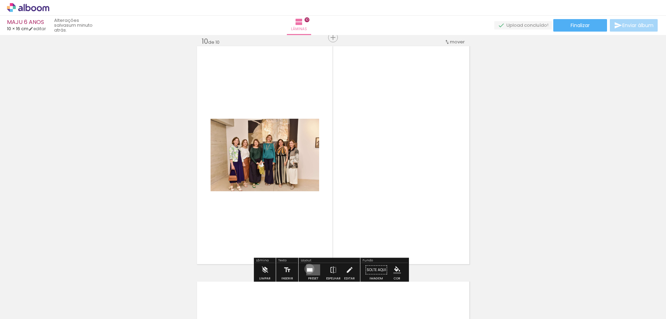
click at [307, 268] on div at bounding box center [310, 269] width 6 height 3
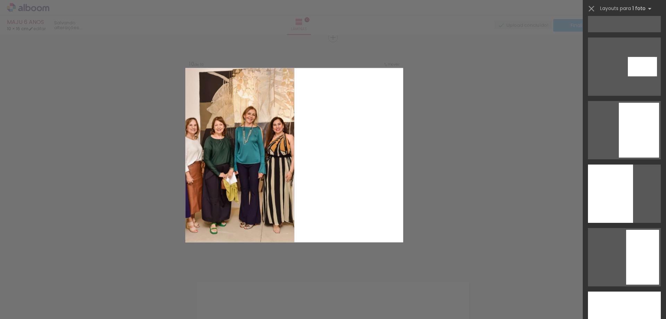
scroll to position [763, 0]
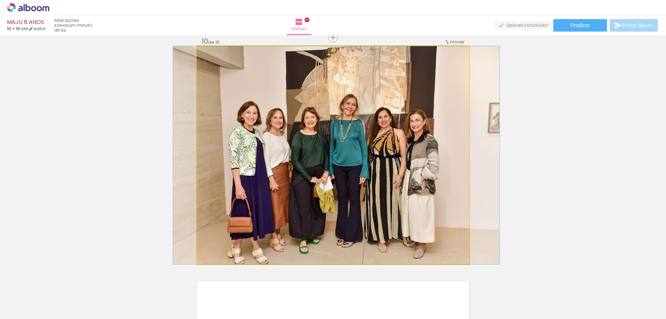
drag, startPoint x: 384, startPoint y: 176, endPoint x: 387, endPoint y: 170, distance: 6.4
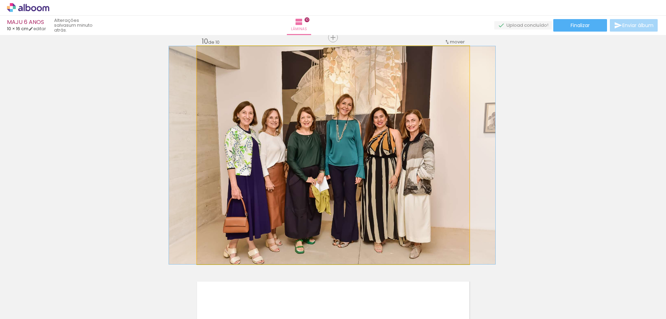
drag, startPoint x: 379, startPoint y: 176, endPoint x: 374, endPoint y: 176, distance: 4.2
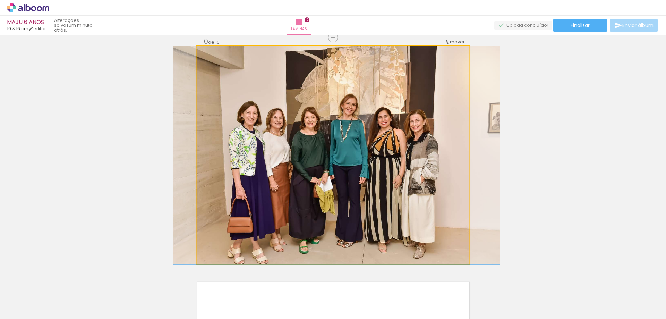
drag, startPoint x: 374, startPoint y: 176, endPoint x: 379, endPoint y: 175, distance: 4.2
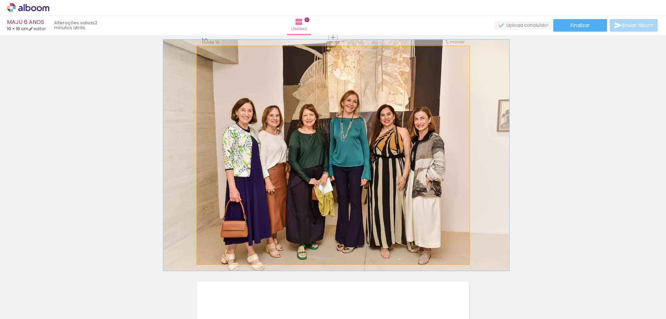
click at [212, 51] on div at bounding box center [214, 53] width 6 height 6
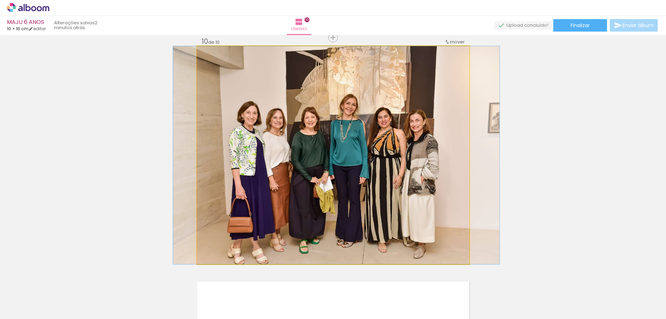
drag, startPoint x: 213, startPoint y: 53, endPoint x: 207, endPoint y: 52, distance: 6.5
type paper-slider "100"
click at [207, 52] on div at bounding box center [212, 53] width 11 height 11
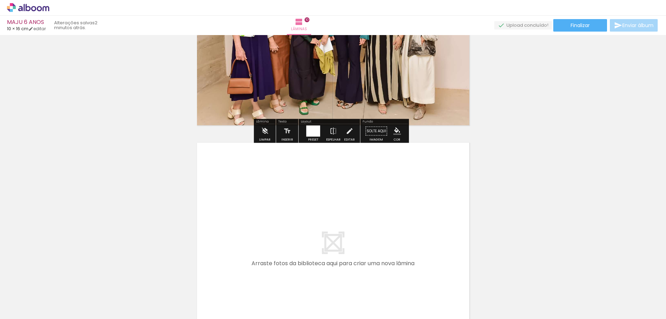
scroll to position [2367, 0]
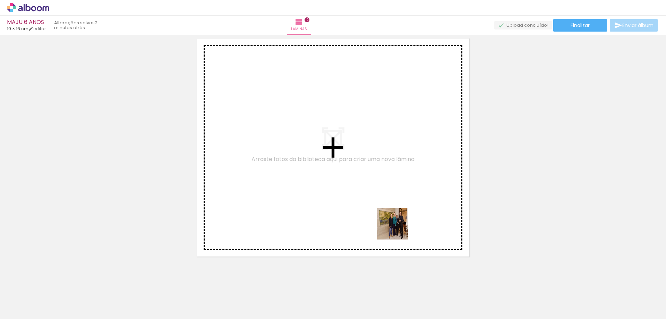
drag, startPoint x: 558, startPoint y: 304, endPoint x: 369, endPoint y: 217, distance: 208.0
click at [369, 217] on quentale-workspace at bounding box center [333, 159] width 666 height 319
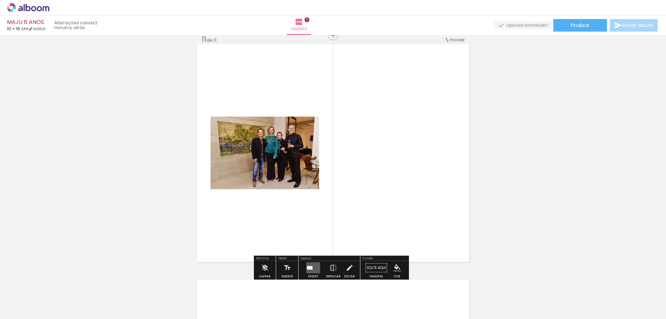
scroll to position [2359, 0]
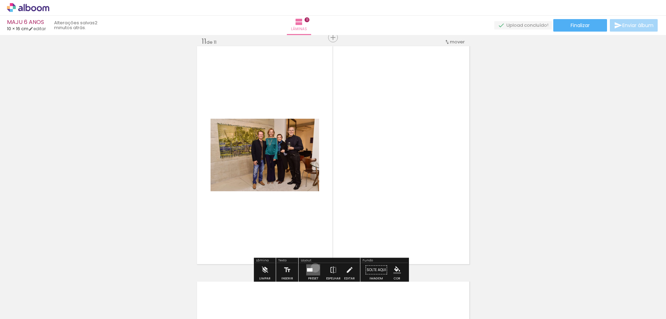
click at [313, 267] on quentale-layouter at bounding box center [313, 269] width 14 height 11
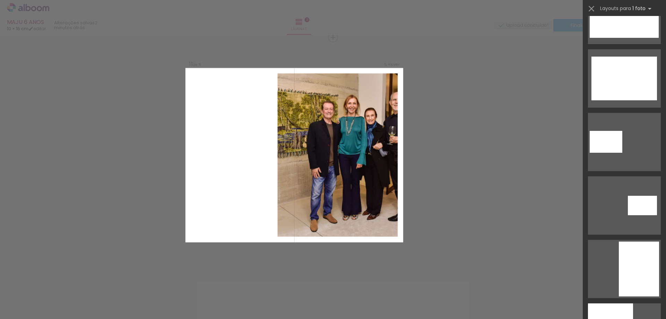
scroll to position [624, 0]
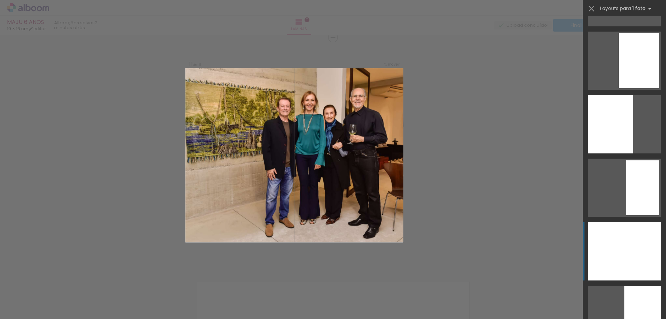
click at [618, 88] on div at bounding box center [638, 60] width 40 height 55
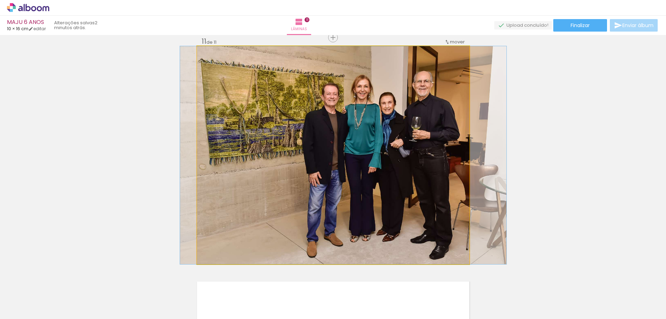
drag, startPoint x: 300, startPoint y: 203, endPoint x: 310, endPoint y: 199, distance: 10.9
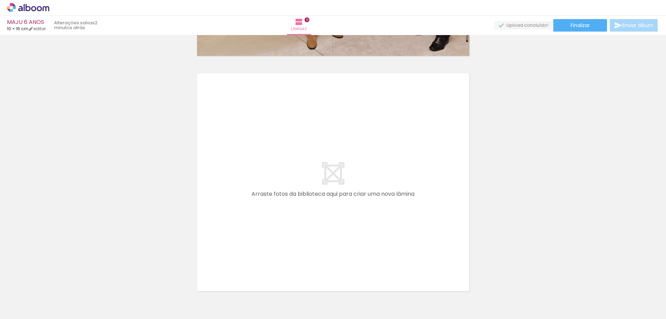
scroll to position [2602, 0]
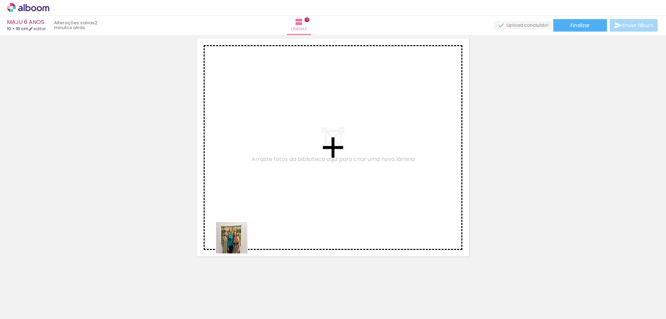
drag, startPoint x: 217, startPoint y: 298, endPoint x: 183, endPoint y: 264, distance: 48.1
click at [248, 214] on quentale-workspace at bounding box center [333, 159] width 666 height 319
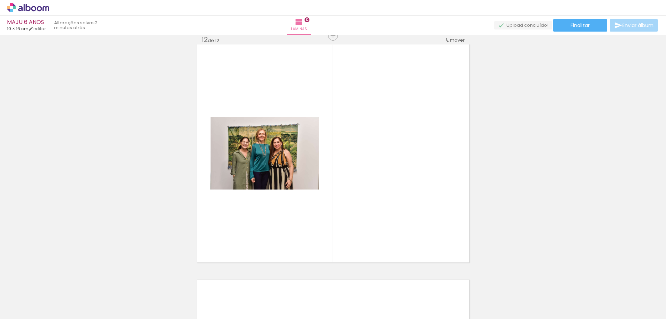
scroll to position [2594, 0]
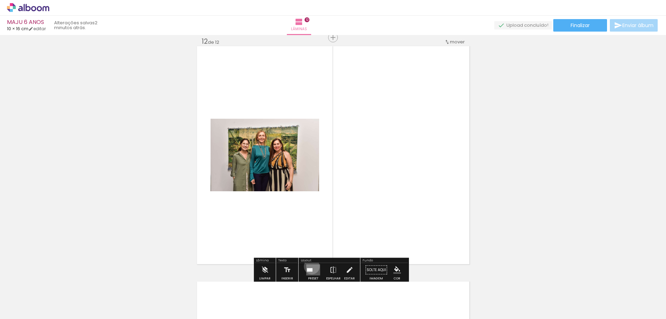
click at [310, 266] on quentale-layouter at bounding box center [313, 269] width 14 height 11
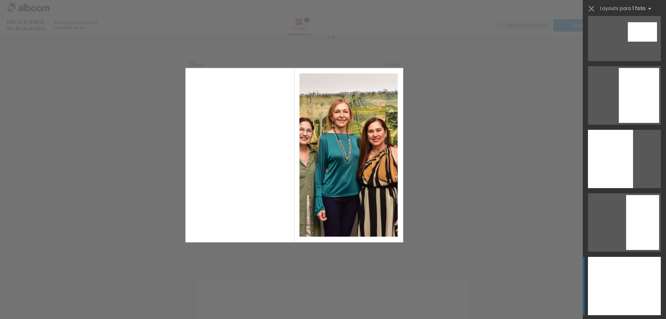
scroll to position [624, 0]
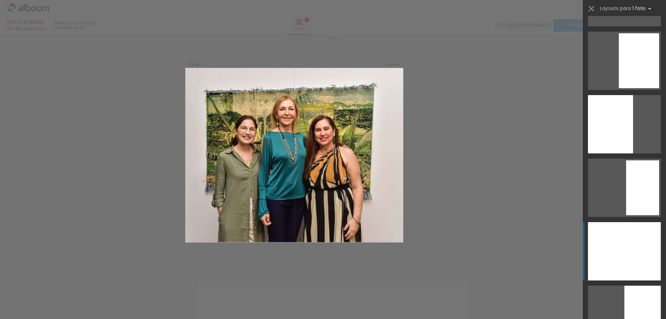
click at [607, 249] on div at bounding box center [624, 251] width 73 height 58
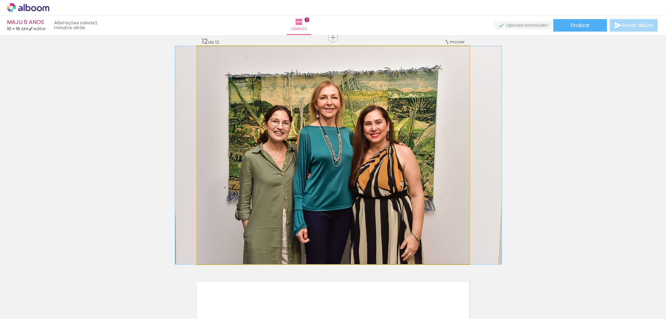
drag, startPoint x: 281, startPoint y: 200, endPoint x: 287, endPoint y: 195, distance: 7.6
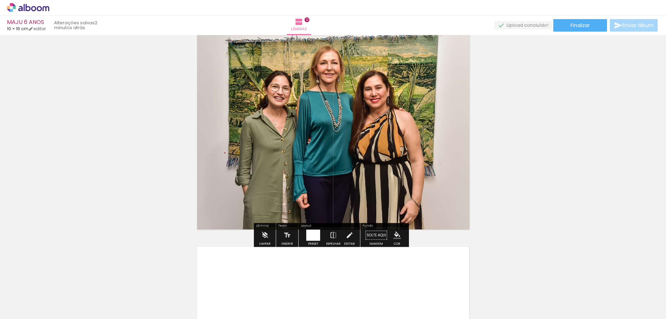
scroll to position [2768, 0]
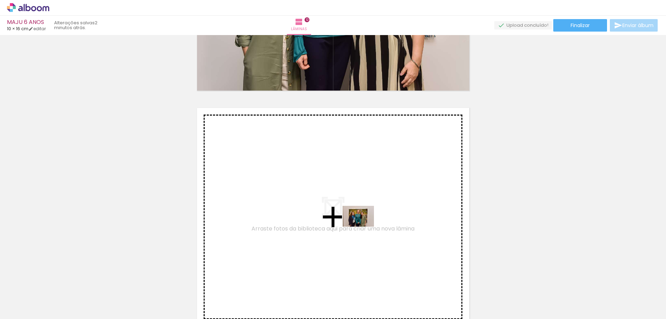
drag, startPoint x: 527, startPoint y: 298, endPoint x: 363, endPoint y: 226, distance: 178.8
click at [363, 226] on quentale-workspace at bounding box center [333, 159] width 666 height 319
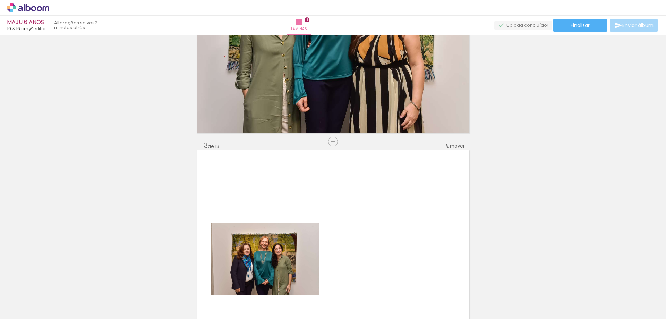
scroll to position [2899, 0]
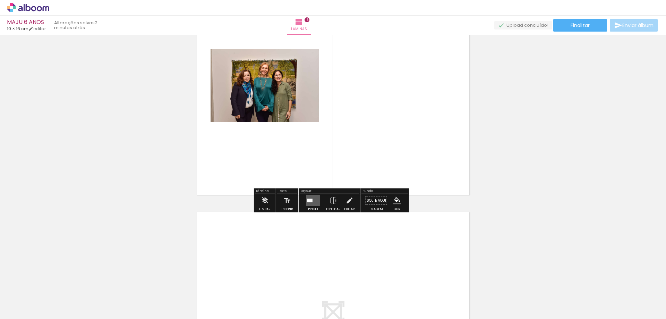
click at [311, 199] on div at bounding box center [310, 200] width 6 height 3
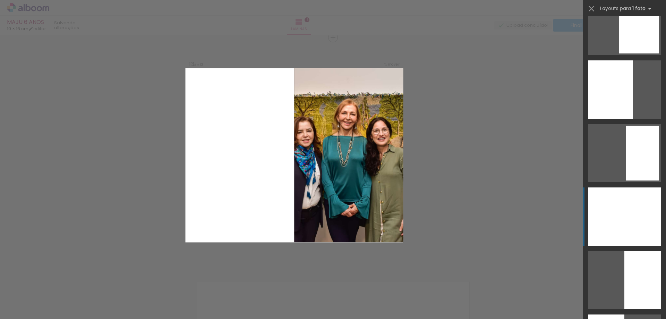
scroll to position [728, 0]
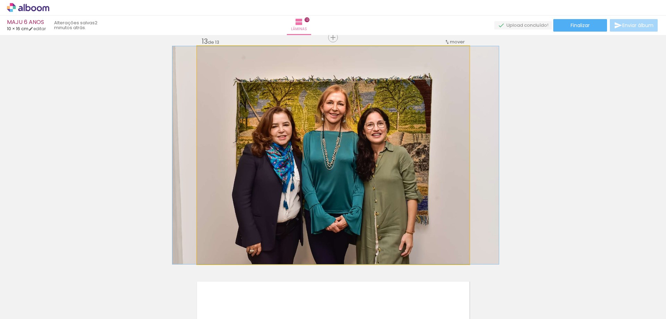
drag, startPoint x: 418, startPoint y: 170, endPoint x: 421, endPoint y: 152, distance: 18.5
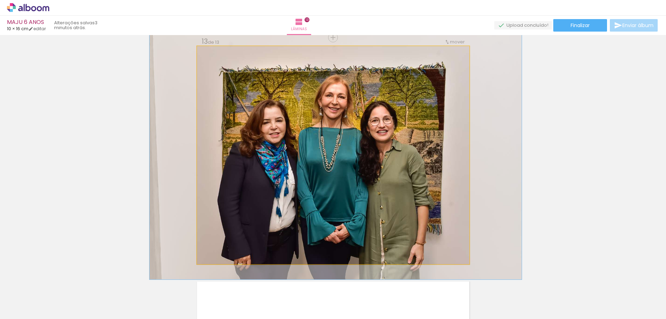
drag, startPoint x: 209, startPoint y: 52, endPoint x: 212, endPoint y: 51, distance: 3.6
click at [213, 51] on div at bounding box center [216, 53] width 6 height 6
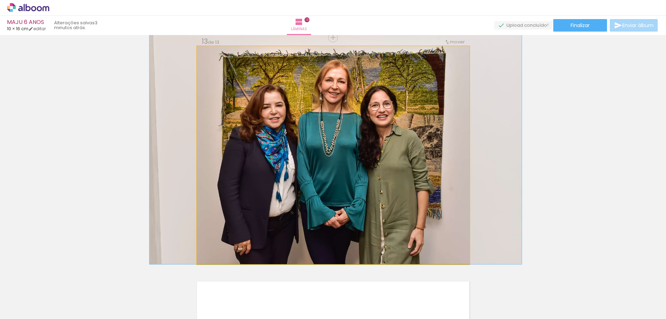
drag, startPoint x: 333, startPoint y: 136, endPoint x: 333, endPoint y: 114, distance: 21.8
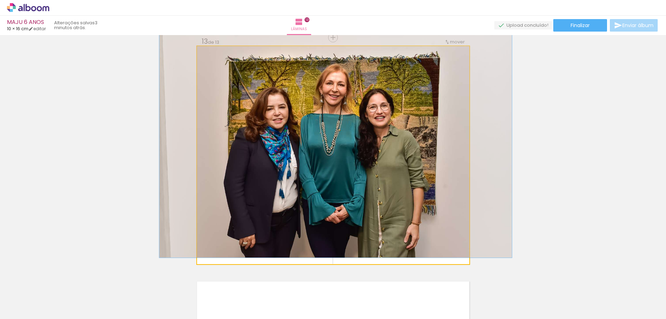
click at [211, 50] on div at bounding box center [215, 53] width 11 height 11
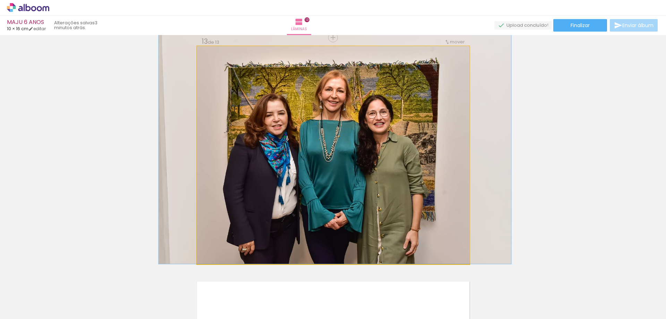
drag, startPoint x: 292, startPoint y: 140, endPoint x: 291, endPoint y: 125, distance: 15.6
drag, startPoint x: 292, startPoint y: 133, endPoint x: 292, endPoint y: 125, distance: 7.3
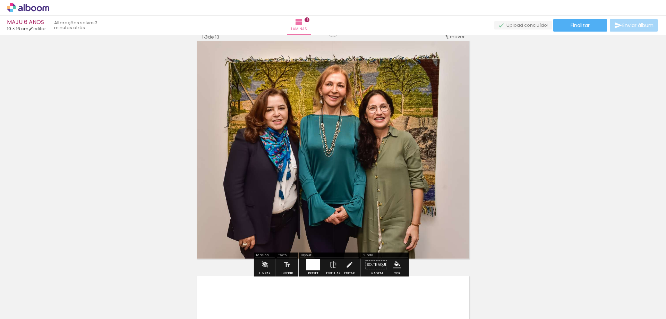
scroll to position [2765, 0]
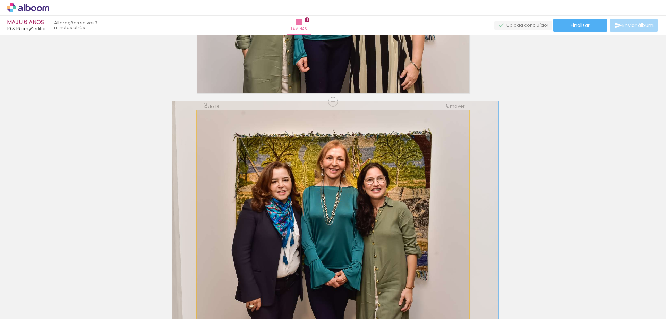
drag, startPoint x: 213, startPoint y: 119, endPoint x: 208, endPoint y: 115, distance: 5.8
type paper-slider "100"
click at [210, 115] on div at bounding box center [213, 117] width 6 height 6
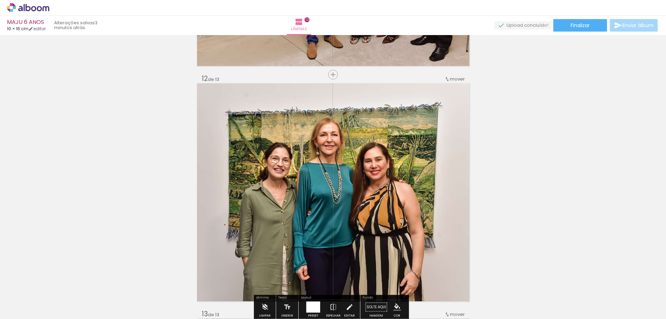
scroll to position [2384, 0]
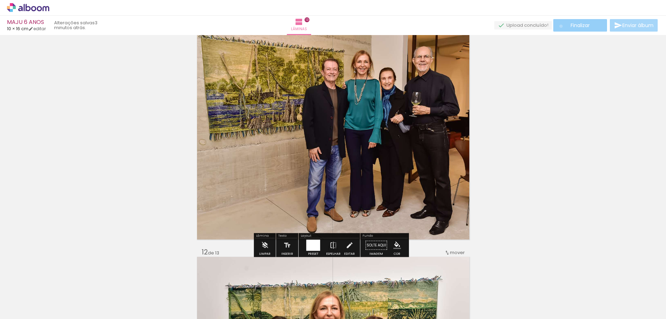
click at [558, 26] on paper-button "Finalizar" at bounding box center [580, 25] width 54 height 12
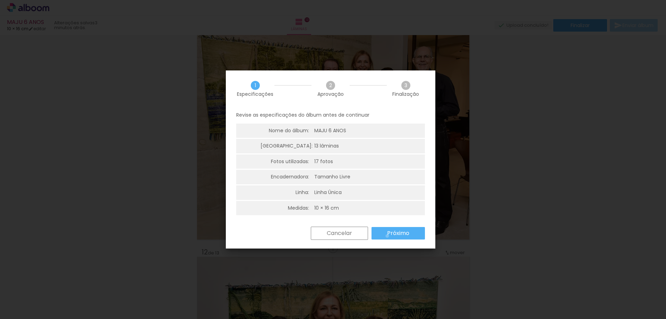
click at [0, 0] on slot "Próximo" at bounding box center [0, 0] width 0 height 0
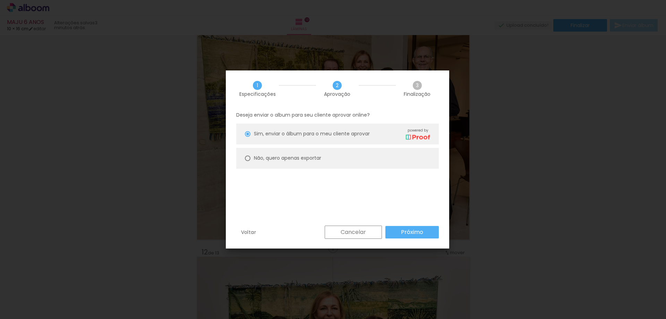
click at [0, 0] on slot "Não, quero apenas exportar" at bounding box center [0, 0] width 0 height 0
type paper-radio-button "on"
click at [0, 0] on slot "Próximo" at bounding box center [0, 0] width 0 height 0
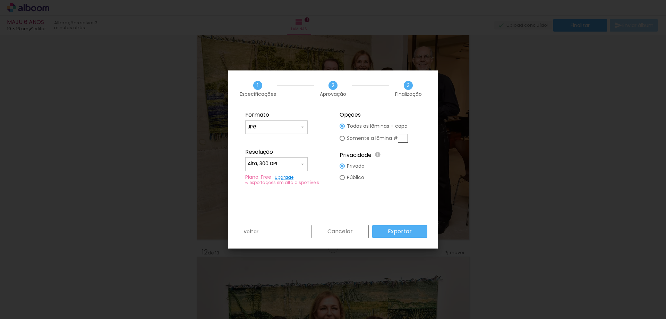
click at [0, 0] on slot "Exportar" at bounding box center [0, 0] width 0 height 0
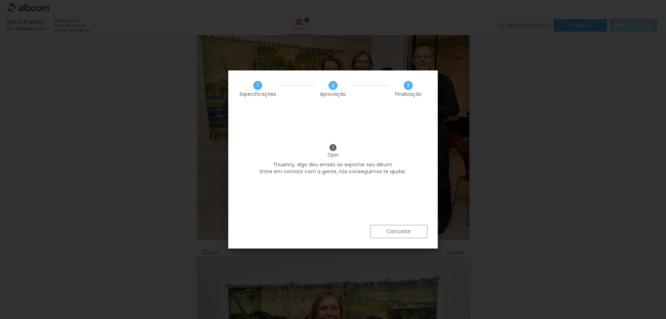
click at [0, 0] on slot "Cancelar" at bounding box center [0, 0] width 0 height 0
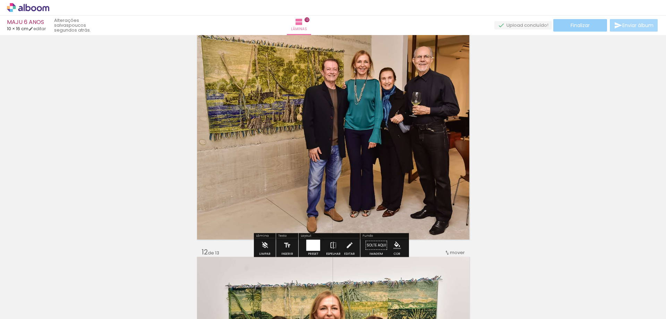
click at [557, 25] on paper-button "Finalizar" at bounding box center [580, 25] width 54 height 12
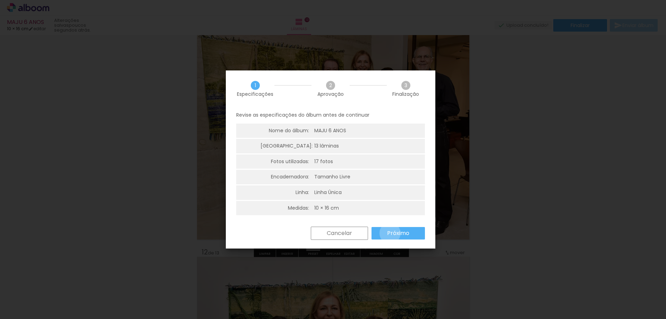
click at [0, 0] on slot "Próximo" at bounding box center [0, 0] width 0 height 0
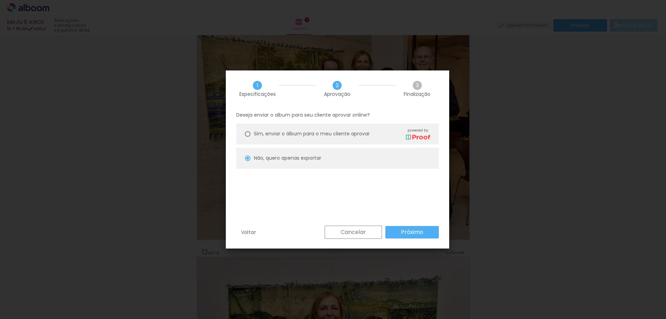
click at [0, 0] on slot "Próximo" at bounding box center [0, 0] width 0 height 0
type input "Alta, 300 DPI"
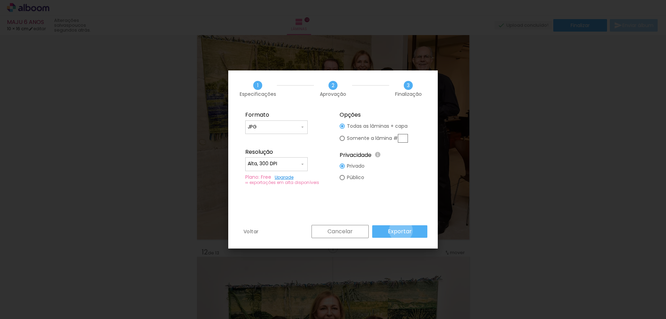
click at [0, 0] on slot "Exportar" at bounding box center [0, 0] width 0 height 0
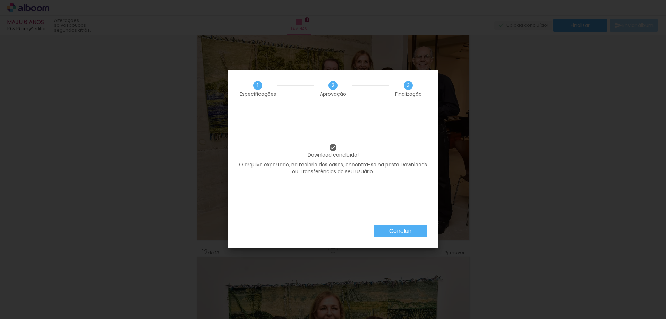
click at [0, 0] on slot "Concluir" at bounding box center [0, 0] width 0 height 0
